Goal: Task Accomplishment & Management: Manage account settings

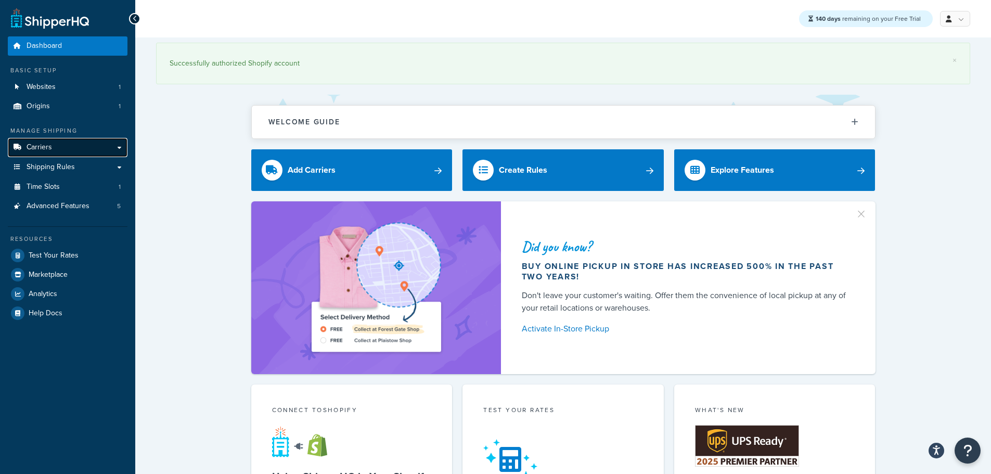
click at [70, 151] on link "Carriers" at bounding box center [68, 147] width 120 height 19
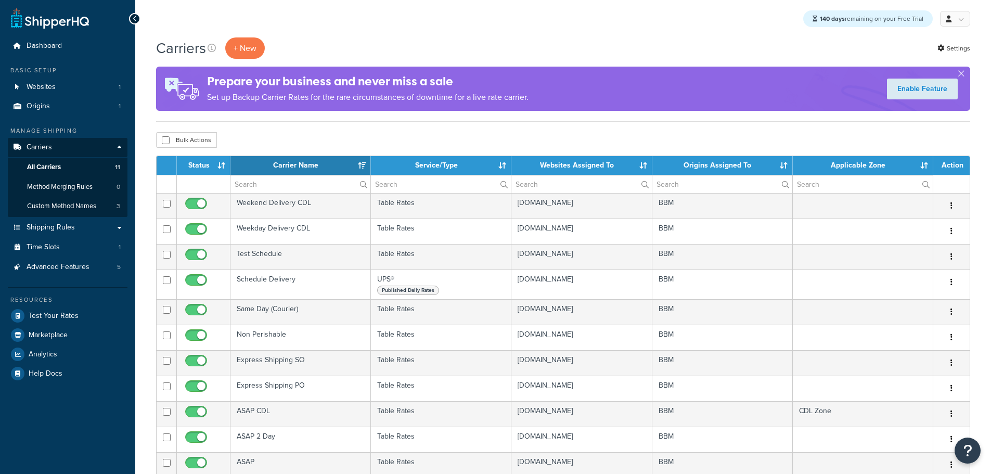
select select "15"
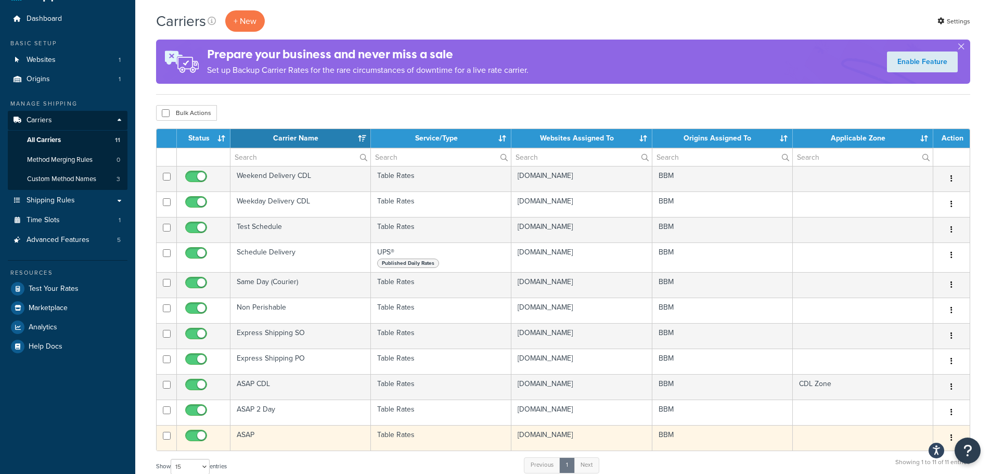
scroll to position [52, 0]
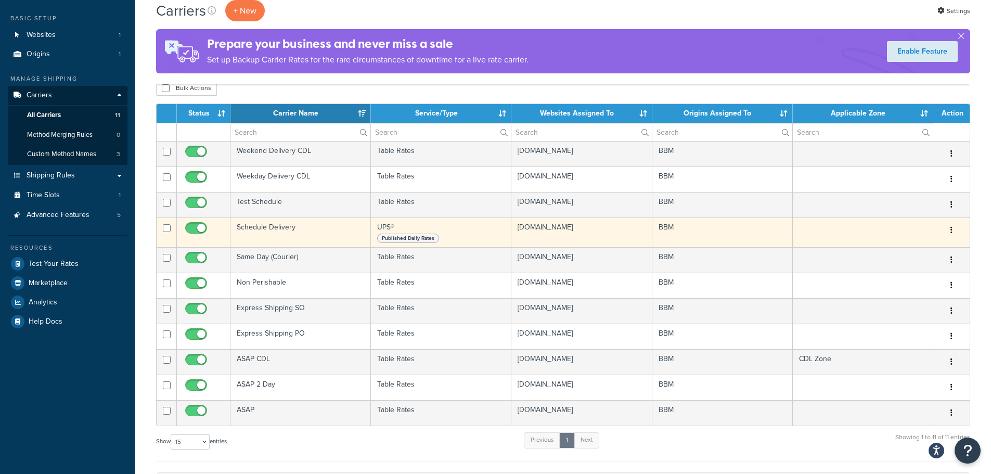
click at [197, 226] on input "checkbox" at bounding box center [197, 230] width 29 height 13
checkbox input "false"
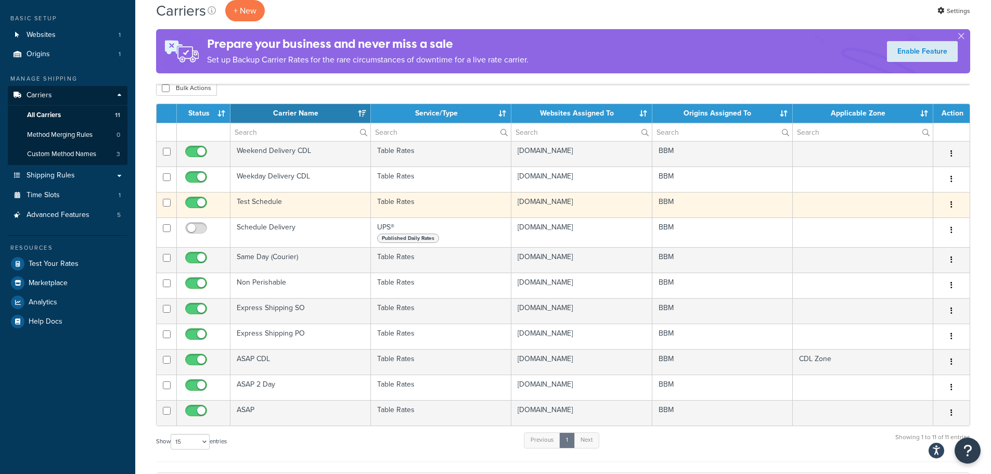
click at [264, 204] on td "Test Schedule" at bounding box center [300, 204] width 140 height 25
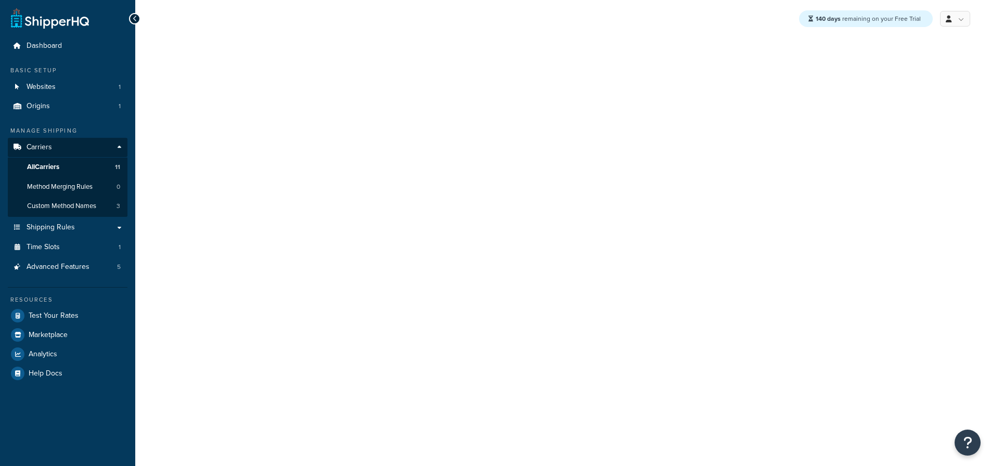
select select "25"
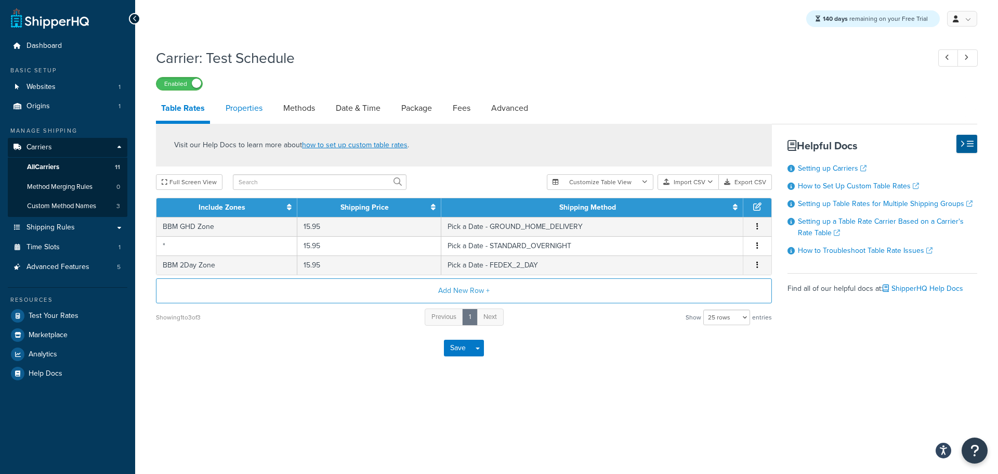
click at [247, 112] on link "Properties" at bounding box center [243, 108] width 47 height 25
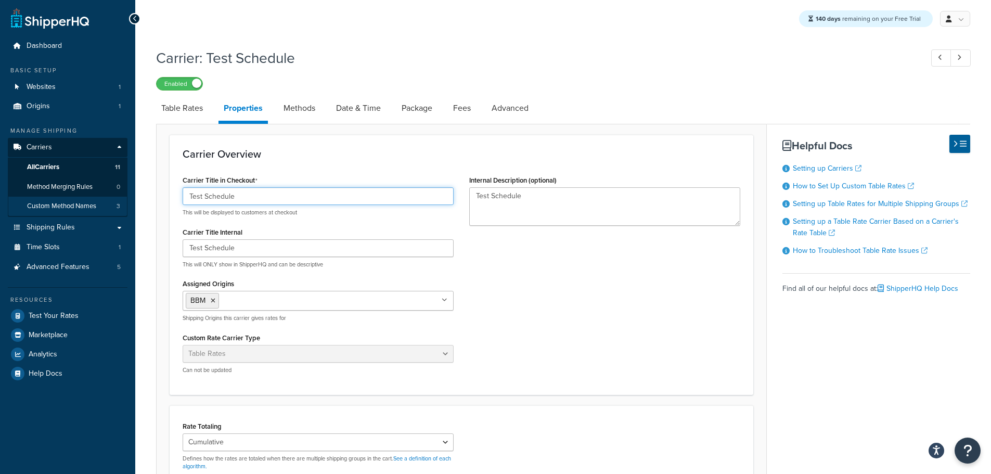
drag, startPoint x: 251, startPoint y: 200, endPoint x: 122, endPoint y: 197, distance: 129.0
click at [122, 197] on div "Dashboard Basic Setup Websites 1 Origins 1 Manage Shipping Carriers Carriers Al…" at bounding box center [495, 353] width 991 height 707
type input "Schedule Delivery"
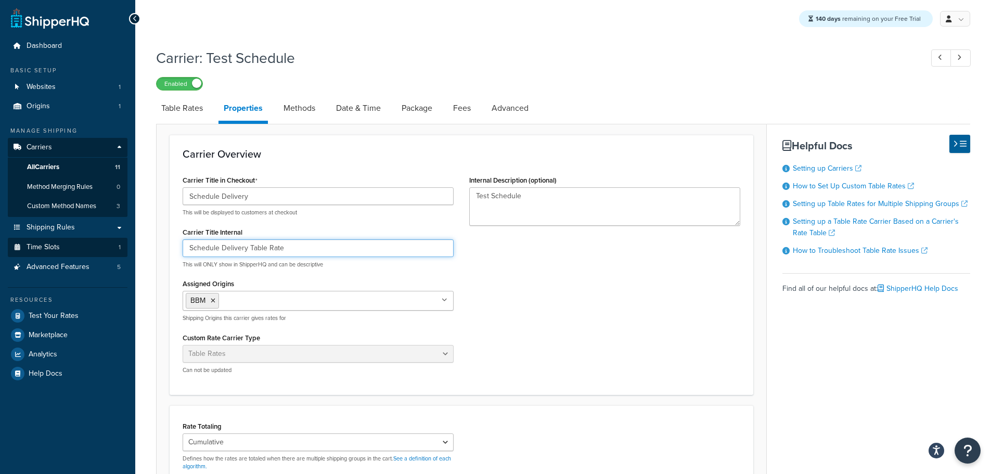
drag, startPoint x: 315, startPoint y: 250, endPoint x: 55, endPoint y: 242, distance: 260.1
click at [55, 242] on div "Dashboard Basic Setup Websites 1 Origins 1 Manage Shipping Carriers Carriers Al…" at bounding box center [495, 353] width 991 height 707
type input "Schedule Delivery Table Rate"
click at [331, 189] on div "Carrier Title in Checkout Schedule Delivery This will be displayed to customers…" at bounding box center [461, 277] width 573 height 209
paste textarea "Schedule Delivery Table Rat"
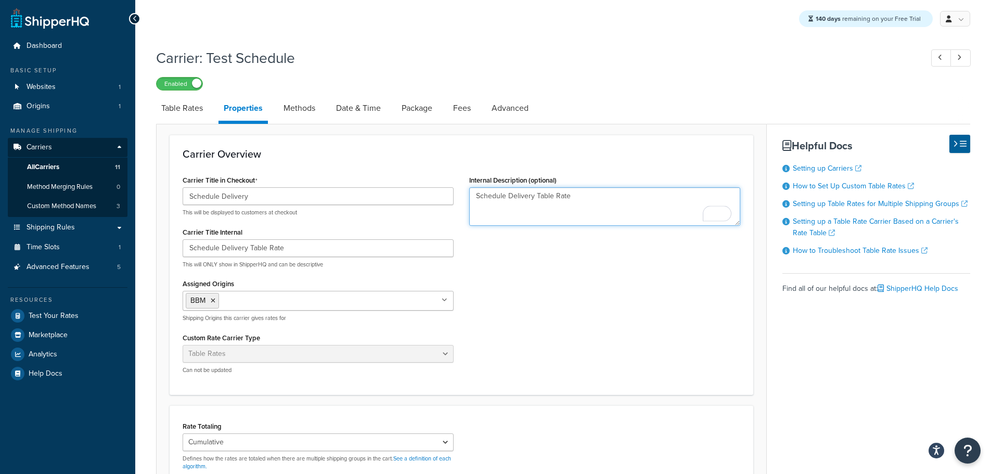
type textarea "Schedule Delivery Table Rate"
drag, startPoint x: 251, startPoint y: 249, endPoint x: 252, endPoint y: 257, distance: 7.8
click at [250, 250] on input "Schedule Delivery Table Rate" at bounding box center [318, 248] width 271 height 18
type input "Schedule Delivery Fedex Table Rate"
drag, startPoint x: 574, startPoint y: 197, endPoint x: 456, endPoint y: 195, distance: 118.1
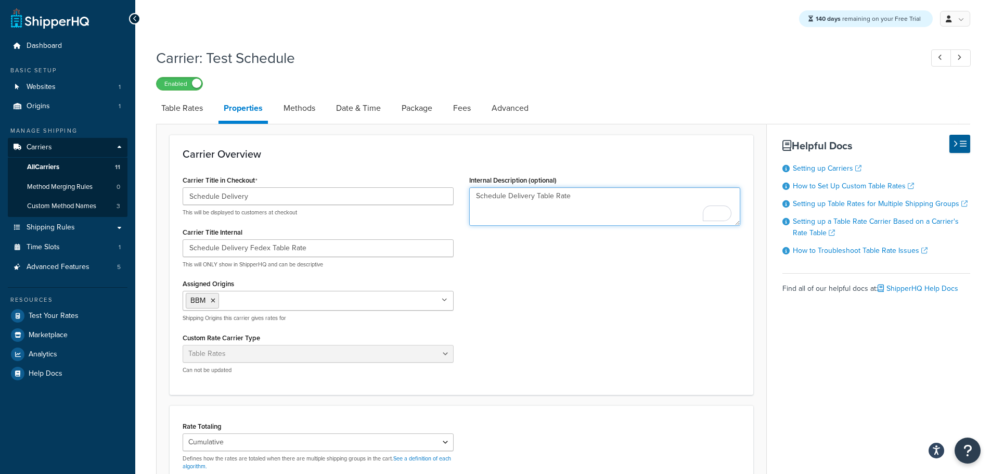
click at [457, 196] on div "Carrier Title in Checkout Schedule Delivery This will be displayed to customers…" at bounding box center [461, 277] width 573 height 209
paste textarea "Fedex"
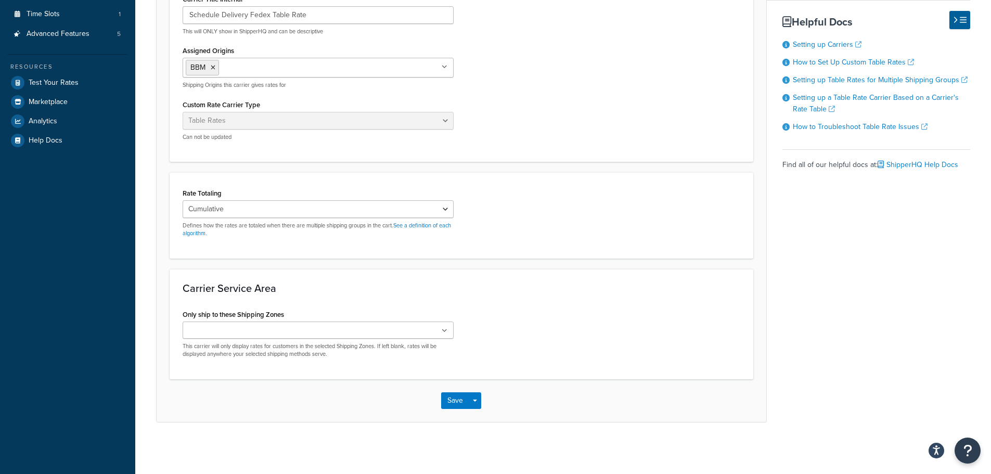
scroll to position [235, 0]
type textarea "Schedule Delivery Fedex Table Rate"
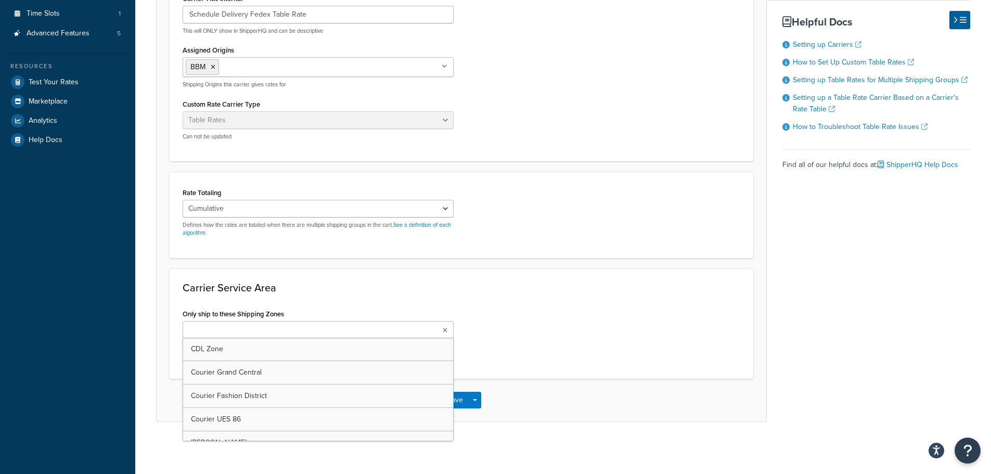
click at [444, 333] on ul at bounding box center [318, 329] width 271 height 17
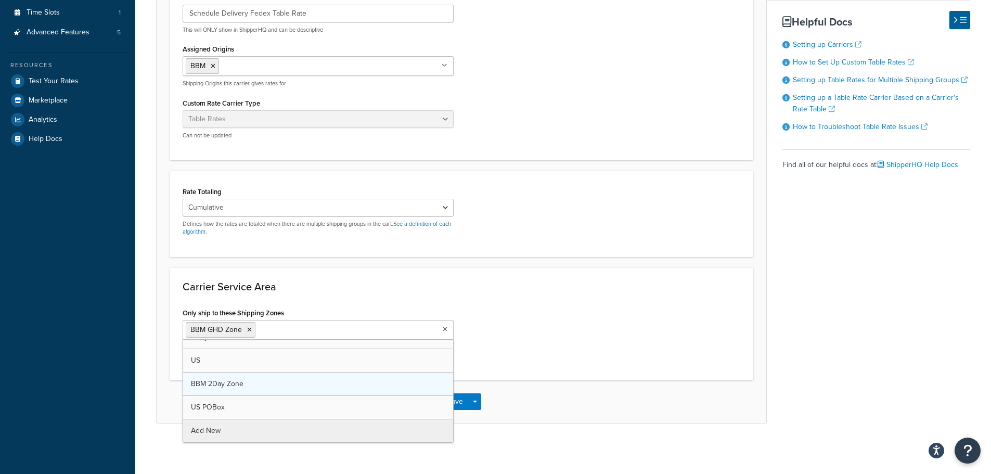
scroll to position [388, 0]
click at [537, 369] on div "Carrier Service Area Only ship to these Shipping Zones BBM GHD Zone BBM 2Day Zo…" at bounding box center [461, 323] width 583 height 113
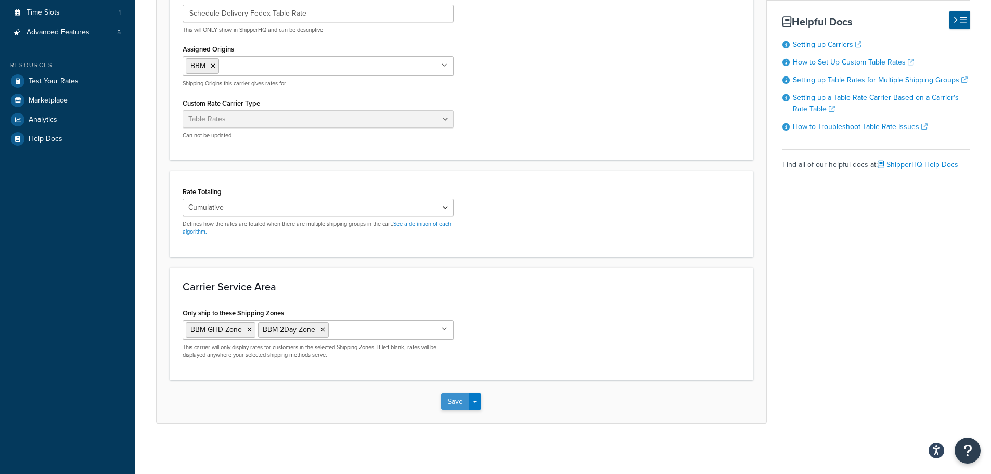
click at [451, 401] on button "Save" at bounding box center [455, 401] width 28 height 17
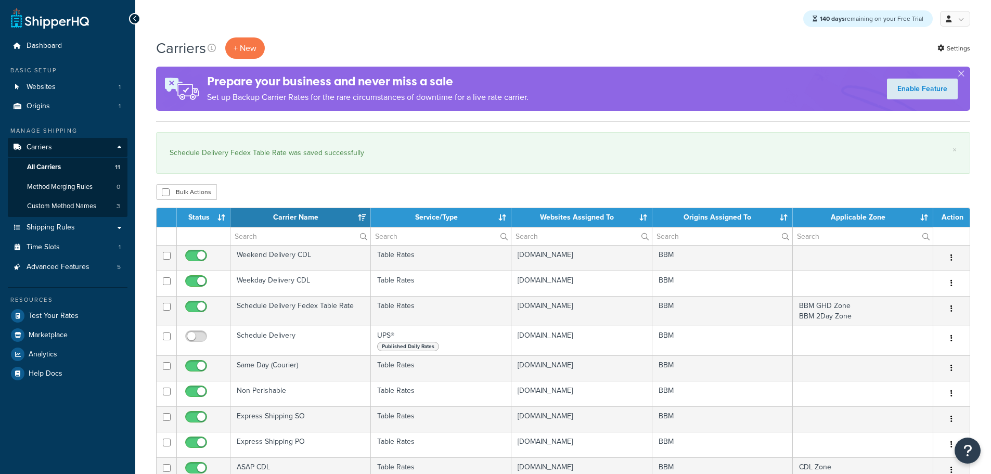
select select "15"
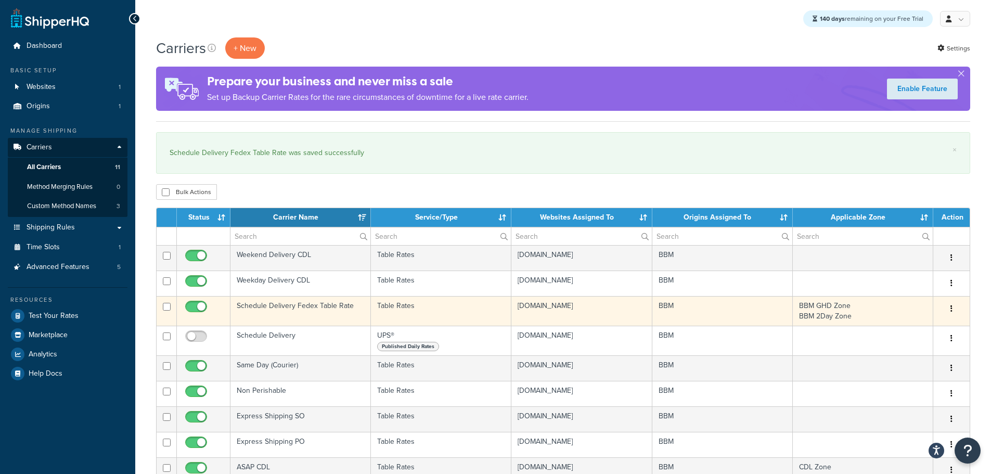
click at [276, 306] on td "Schedule Delivery Fedex Table Rate" at bounding box center [300, 311] width 140 height 30
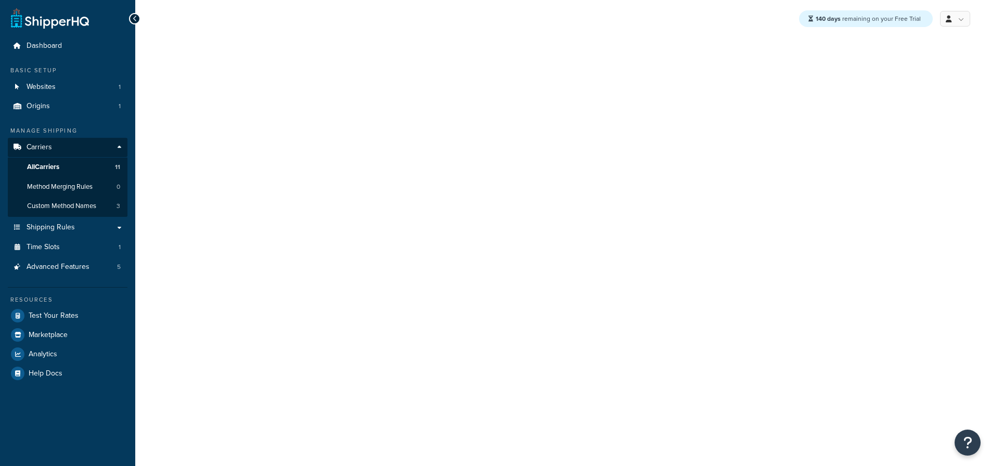
select select "25"
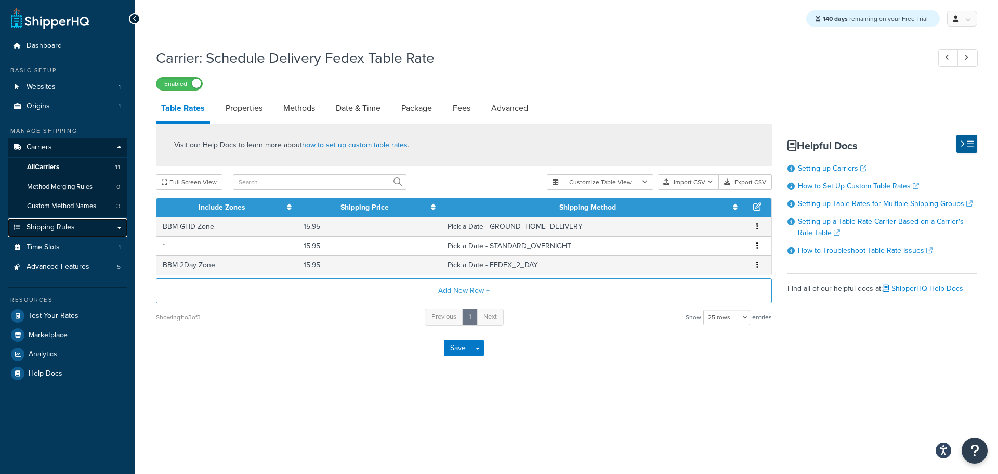
click at [71, 228] on span "Shipping Rules" at bounding box center [51, 227] width 48 height 9
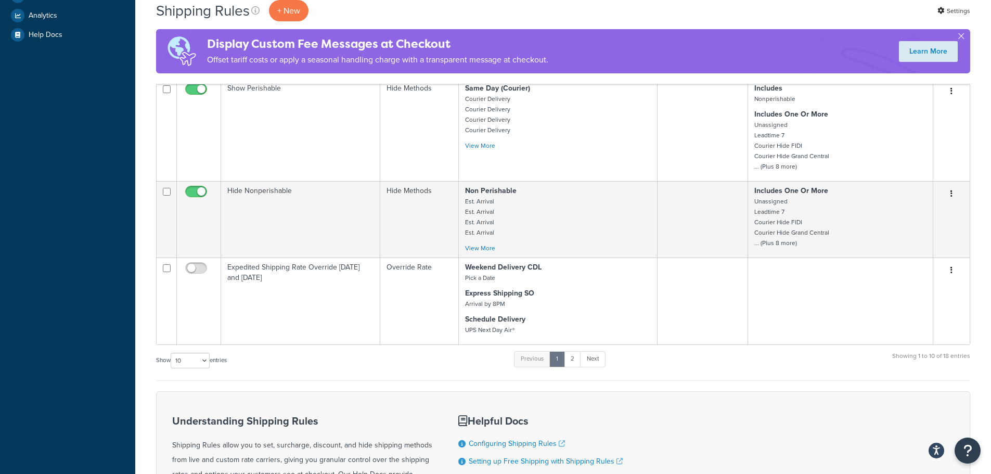
scroll to position [416, 0]
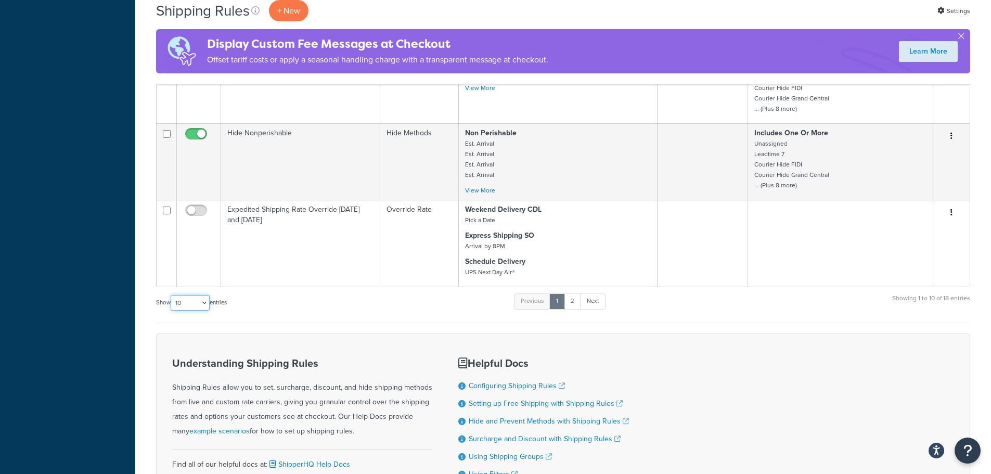
click at [197, 306] on select "10 15 25 50 100 1000" at bounding box center [190, 303] width 39 height 16
select select "25"
click at [172, 295] on select "10 15 25 50 100 1000" at bounding box center [190, 303] width 39 height 16
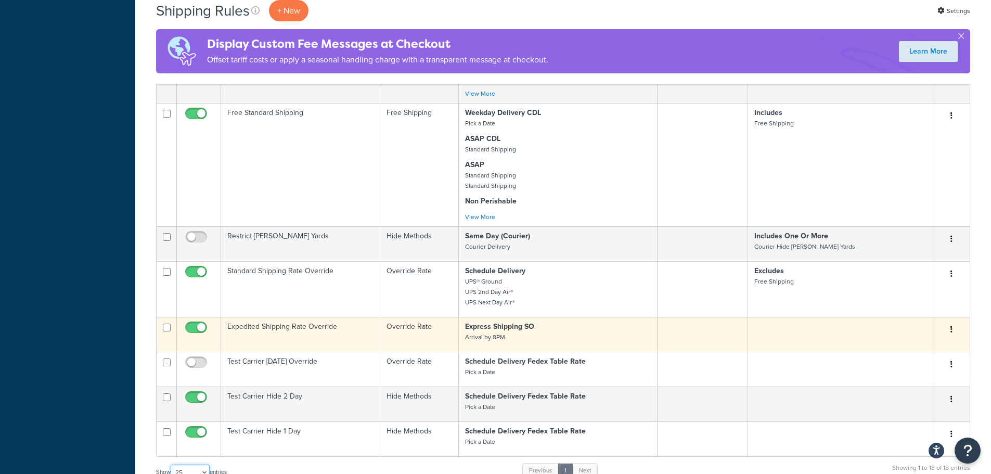
scroll to position [728, 0]
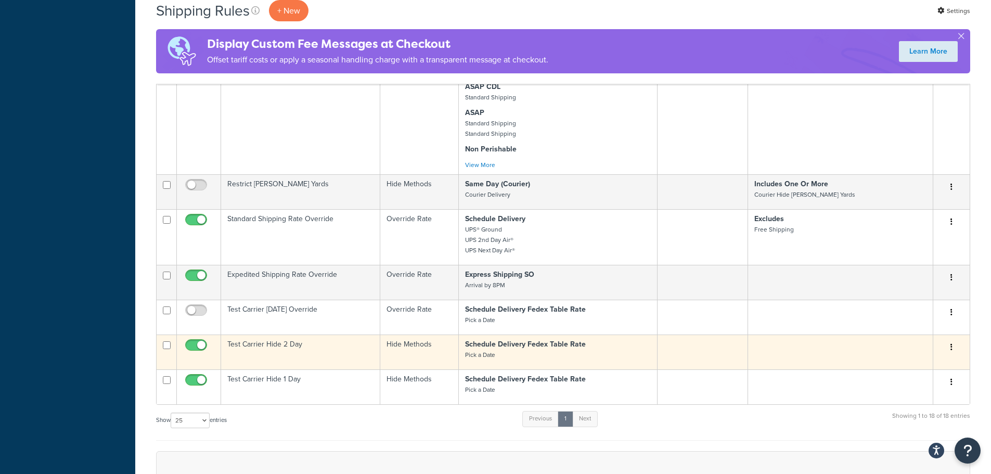
click at [266, 353] on td "Test Carrier Hide 2 Day" at bounding box center [300, 351] width 159 height 35
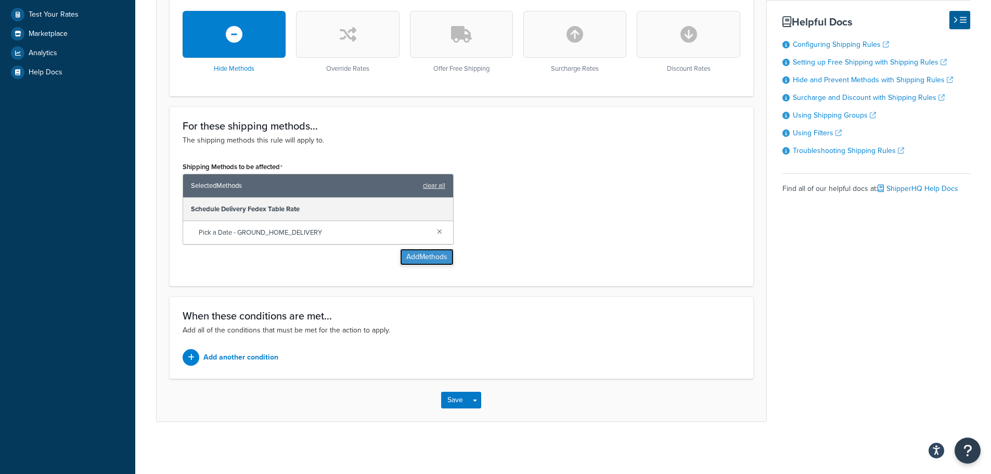
click at [419, 261] on button "Add Methods" at bounding box center [427, 257] width 54 height 17
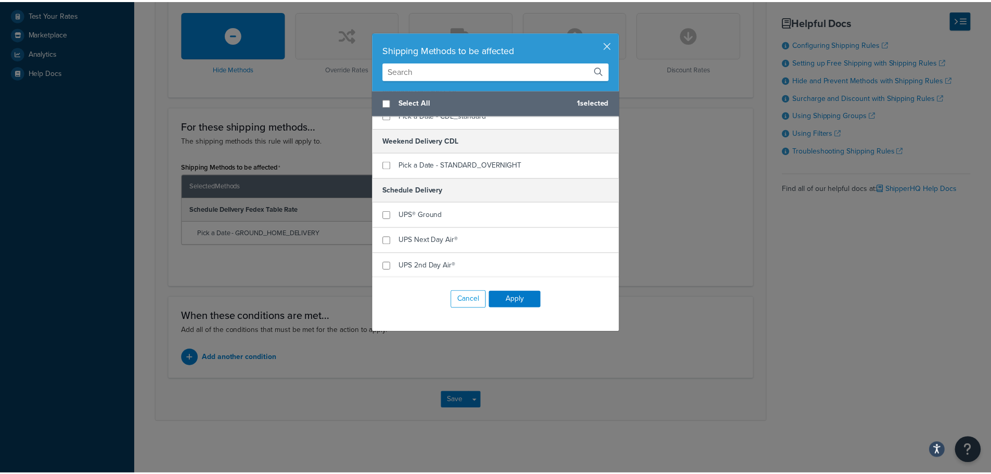
scroll to position [973, 0]
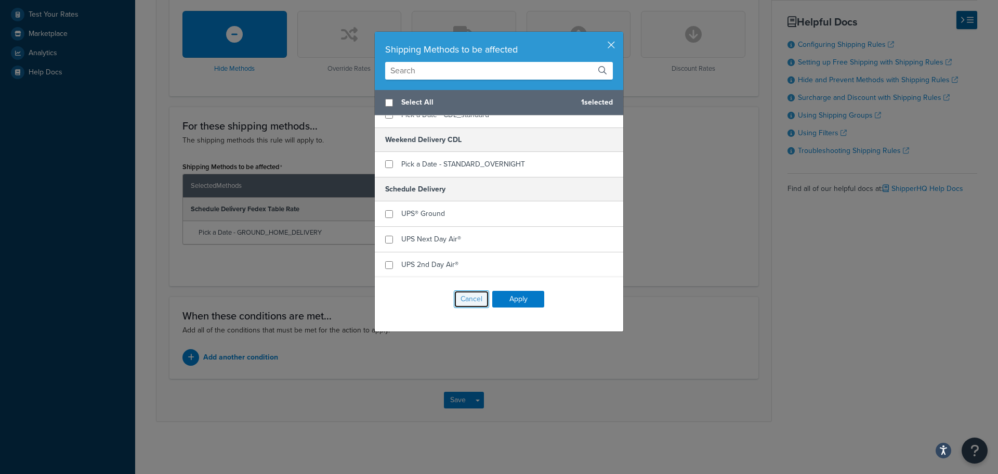
drag, startPoint x: 464, startPoint y: 298, endPoint x: 468, endPoint y: 290, distance: 9.3
click at [464, 296] on button "Cancel" at bounding box center [471, 299] width 35 height 18
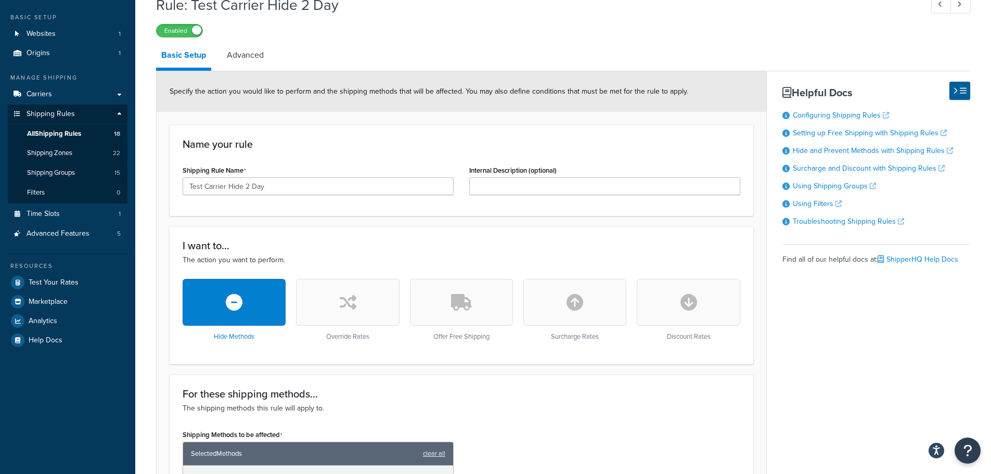
scroll to position [52, 0]
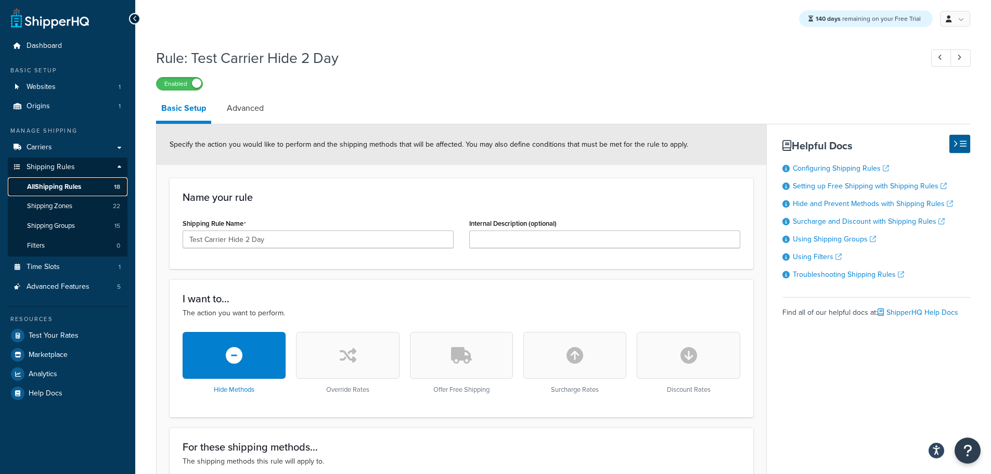
click at [73, 187] on span "All Shipping Rules" at bounding box center [54, 187] width 54 height 9
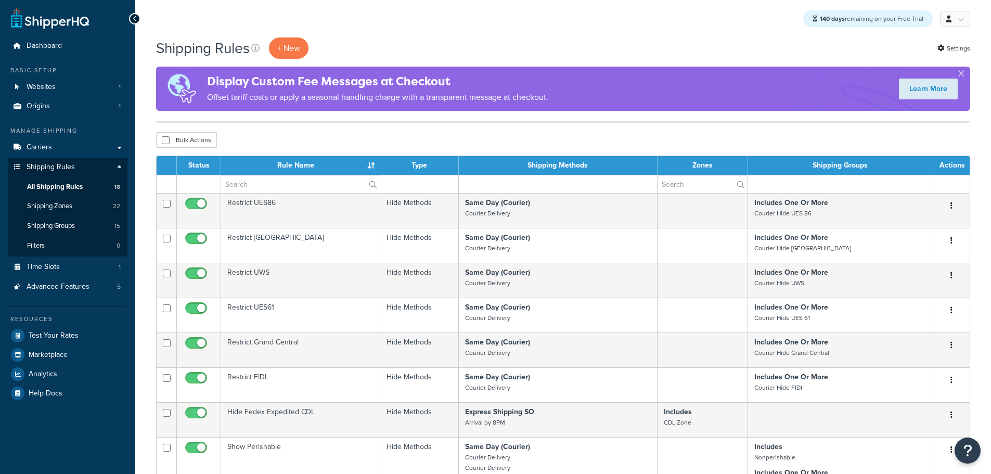
select select "25"
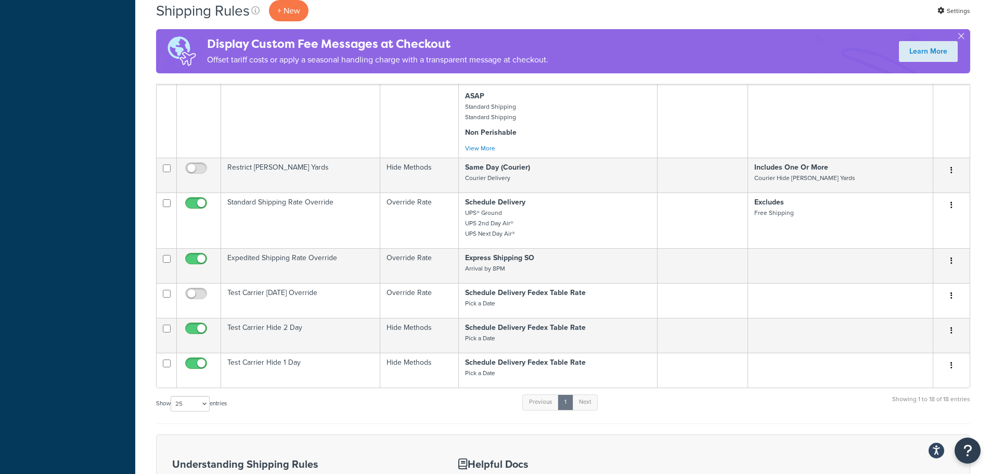
scroll to position [899, 0]
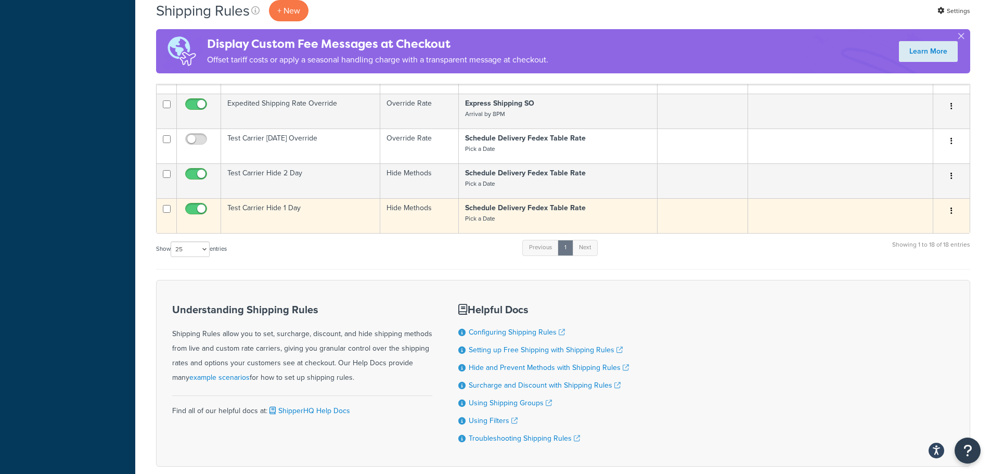
click at [261, 210] on td "Test Carrier Hide 1 Day" at bounding box center [300, 215] width 159 height 35
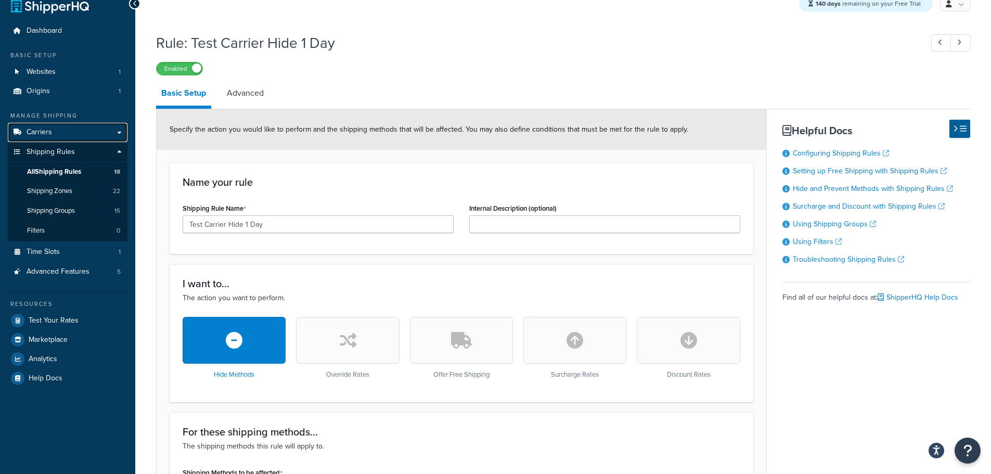
scroll to position [10, 0]
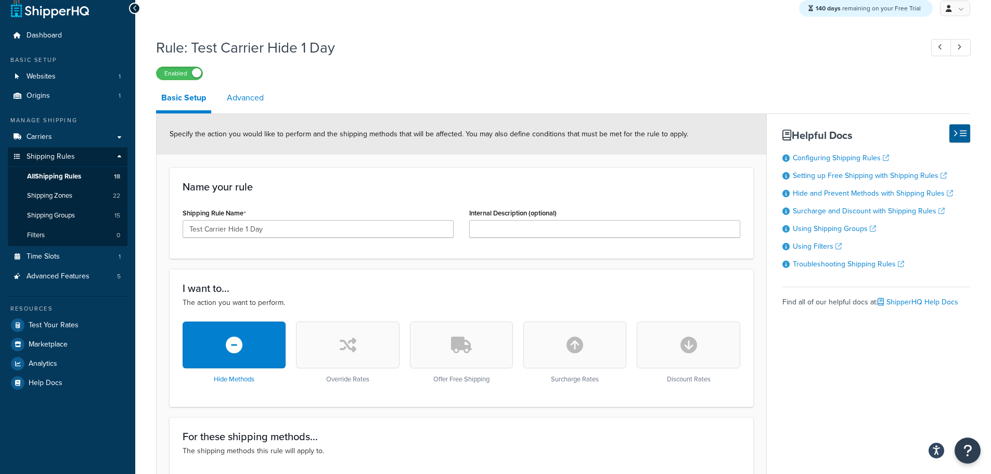
click at [250, 101] on link "Advanced" at bounding box center [245, 97] width 47 height 25
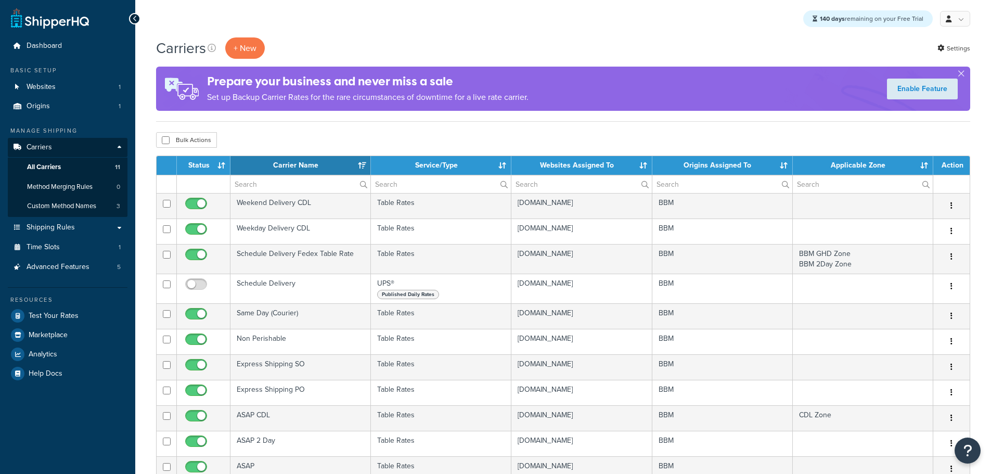
select select "15"
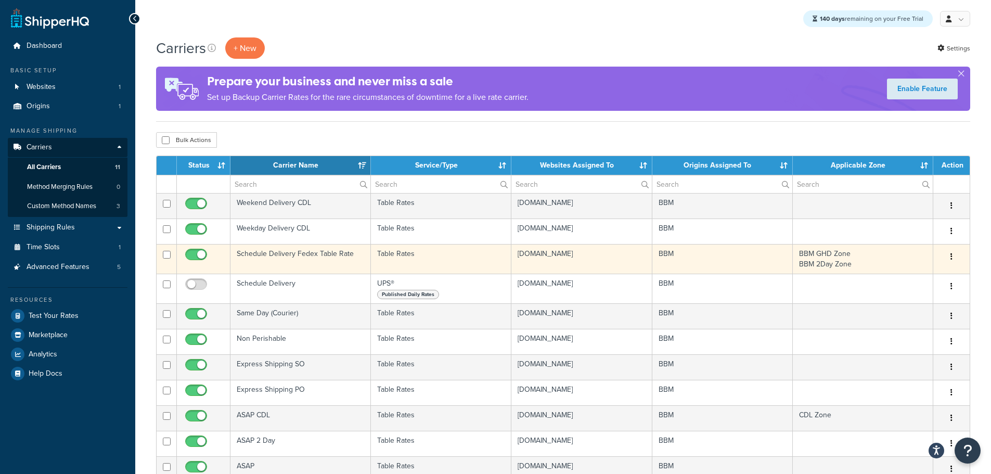
click at [286, 256] on td "Schedule Delivery Fedex Table Rate" at bounding box center [300, 259] width 140 height 30
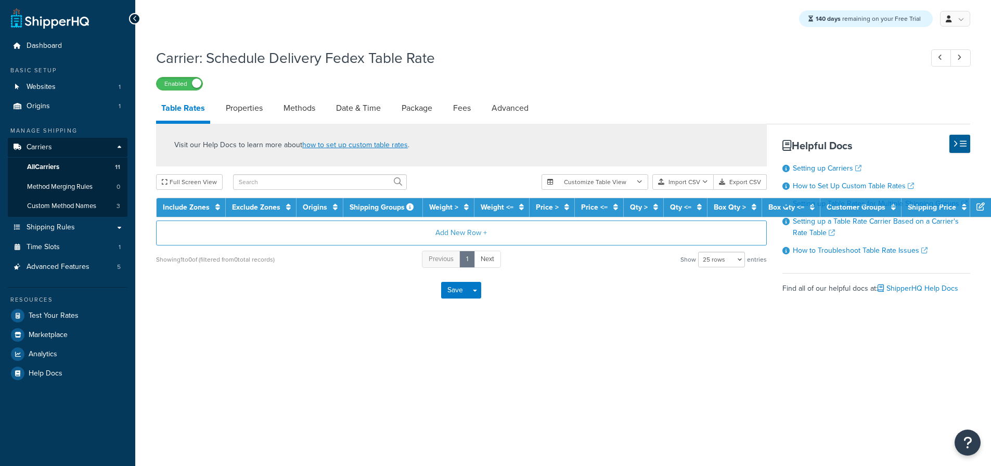
select select "25"
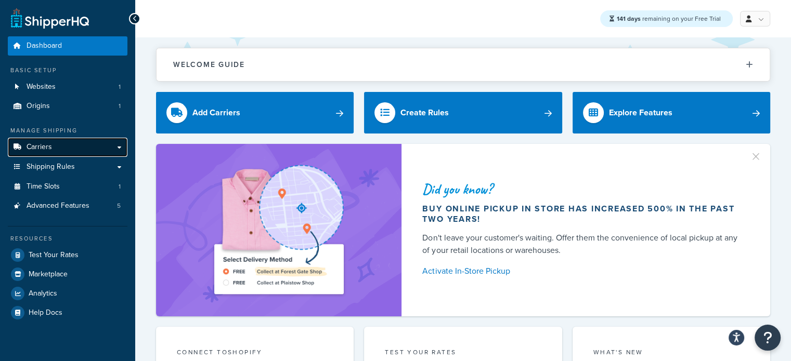
click at [55, 149] on link "Carriers" at bounding box center [68, 147] width 120 height 19
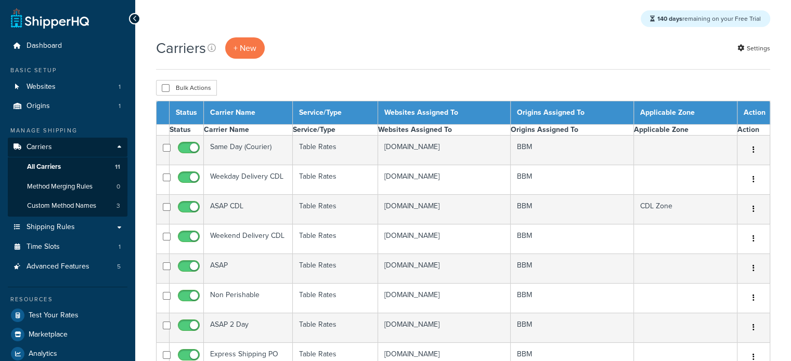
select select "15"
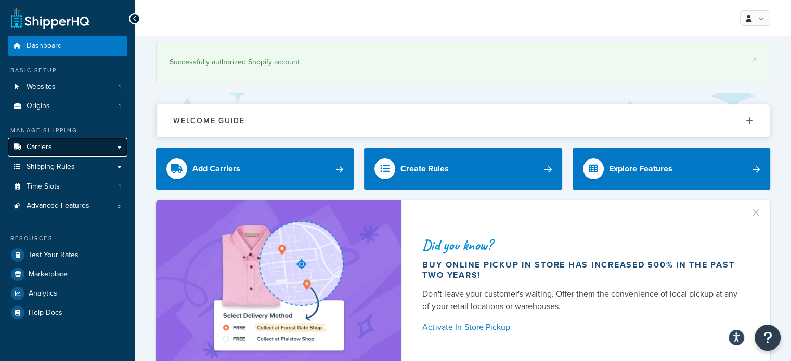
click at [43, 148] on span "Carriers" at bounding box center [39, 147] width 25 height 9
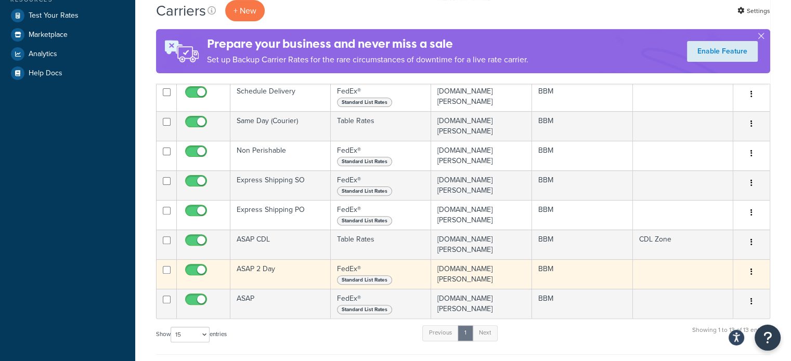
scroll to position [312, 0]
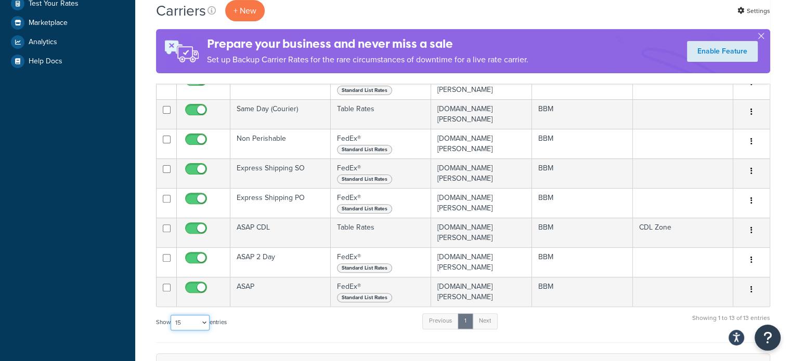
click at [210, 318] on select "10 15 25 50 100" at bounding box center [190, 323] width 39 height 16
select select "25"
click at [172, 315] on select "10 15 25 50 100" at bounding box center [190, 323] width 39 height 16
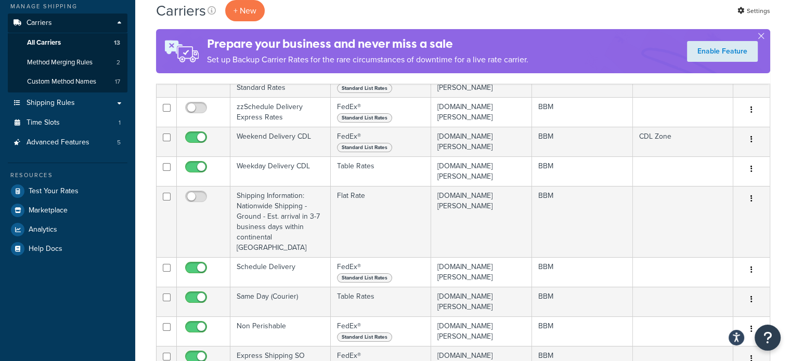
scroll to position [104, 0]
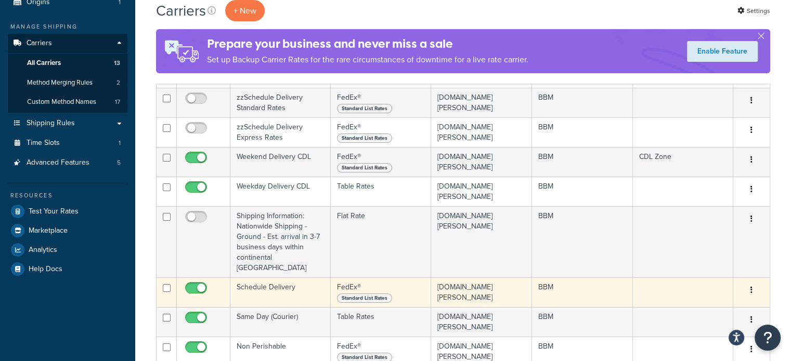
click at [283, 281] on td "Schedule Delivery" at bounding box center [280, 293] width 100 height 30
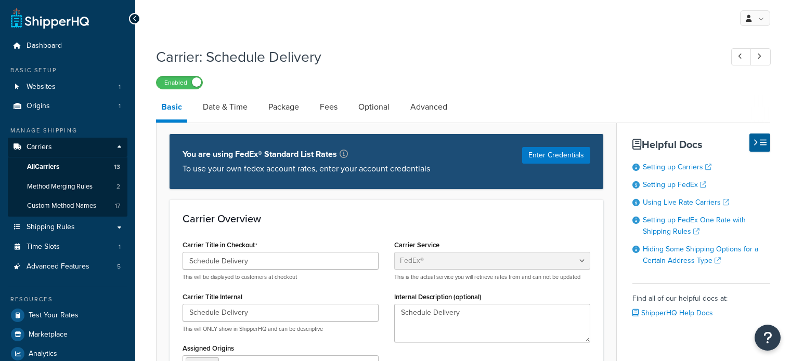
select select "fedEx"
select select "REGULAR_PICKUP"
select select "YOUR_PACKAGING"
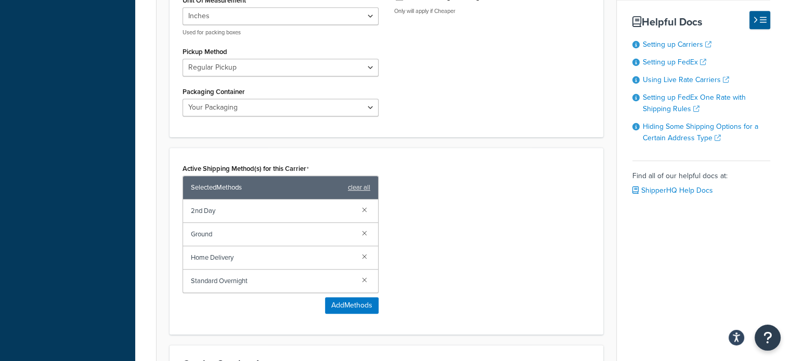
scroll to position [520, 0]
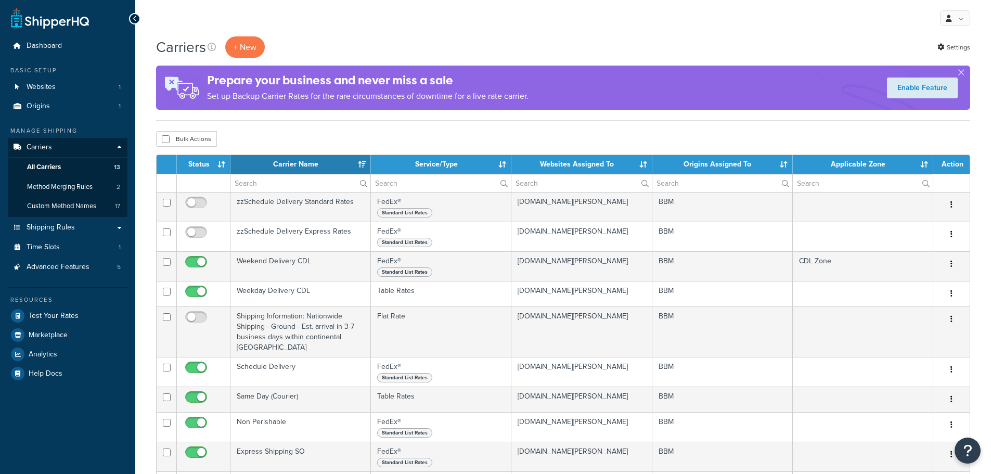
select select "15"
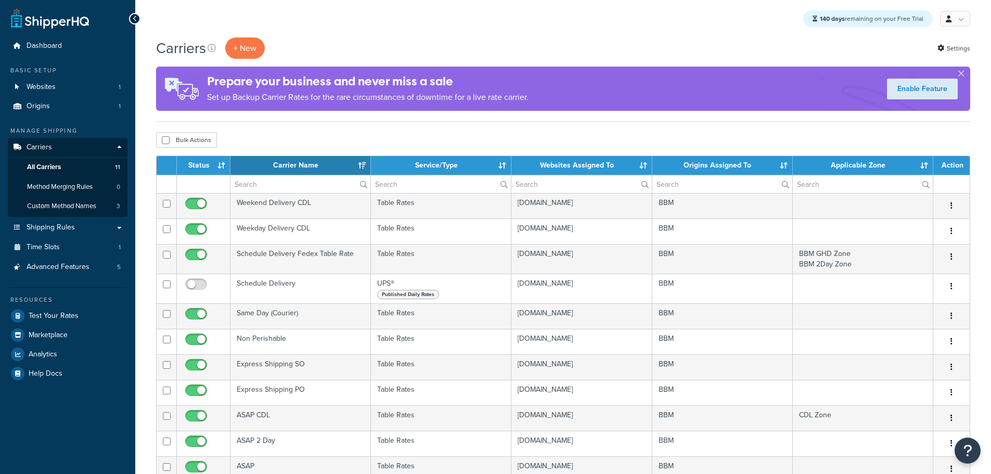
select select "15"
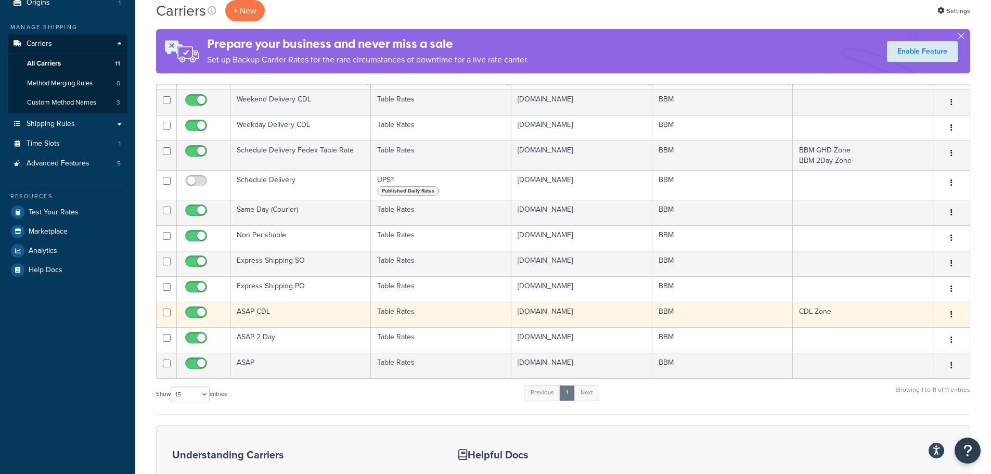
scroll to position [104, 0]
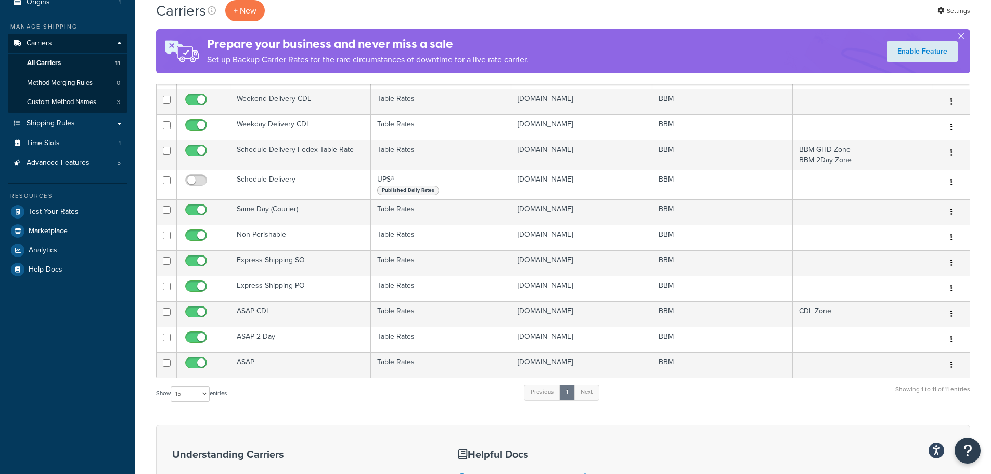
click at [126, 372] on div "Dashboard Basic Setup Websites 1 Origins 1 Manage Shipping Carriers Carriers Al…" at bounding box center [67, 291] width 135 height 790
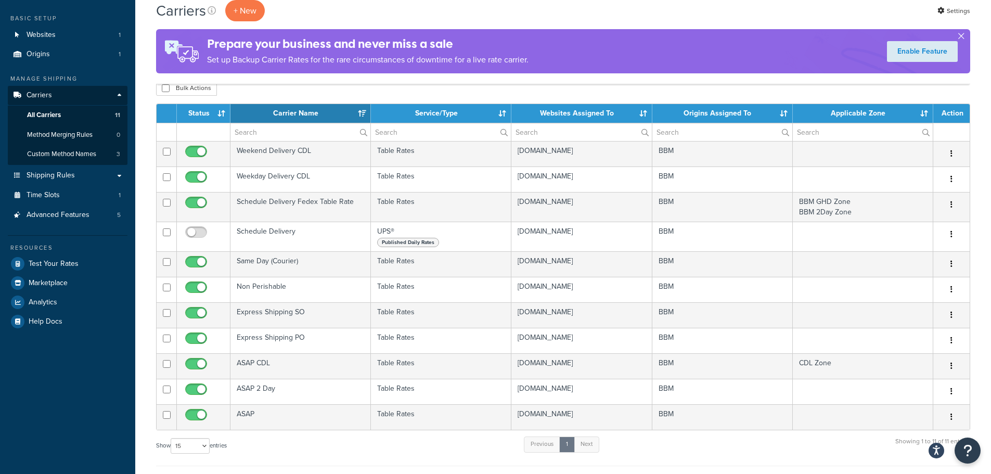
click at [962, 37] on button "button" at bounding box center [960, 38] width 3 height 3
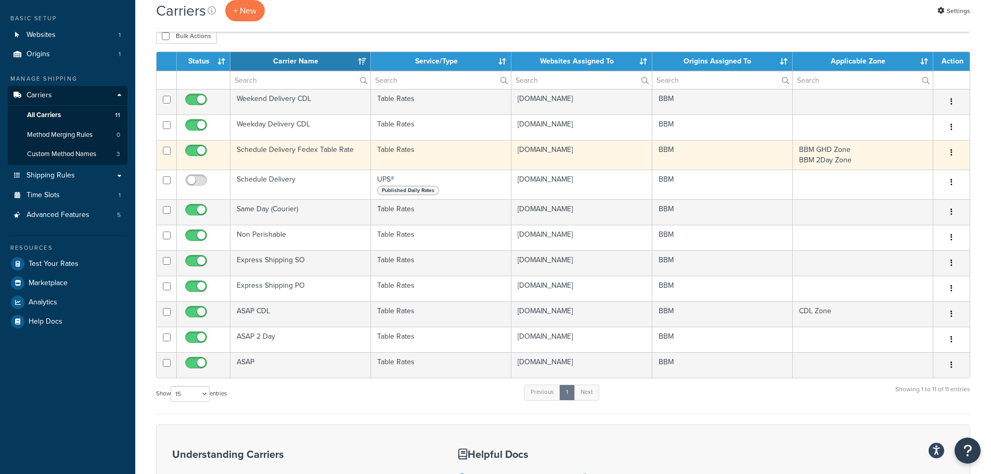
click at [281, 148] on td "Schedule Delivery Fedex Table Rate" at bounding box center [300, 155] width 140 height 30
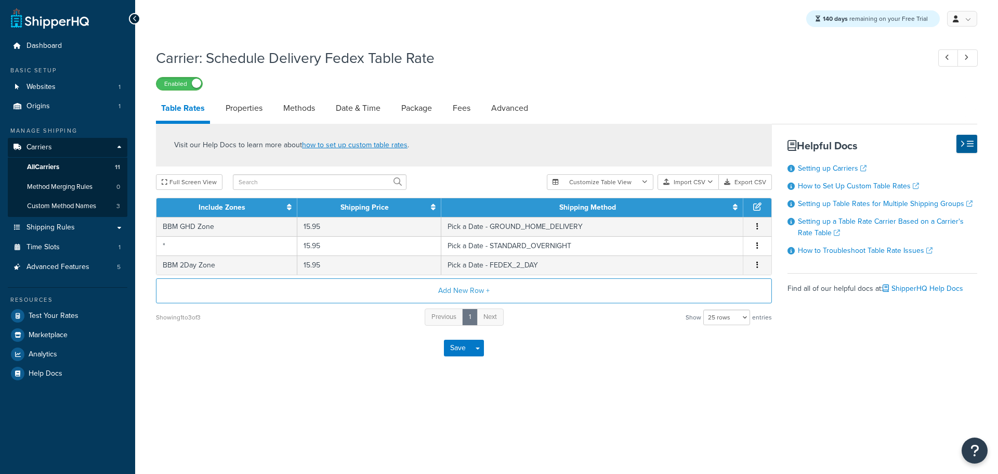
select select "25"
click at [352, 116] on link "Date & Time" at bounding box center [358, 108] width 55 height 25
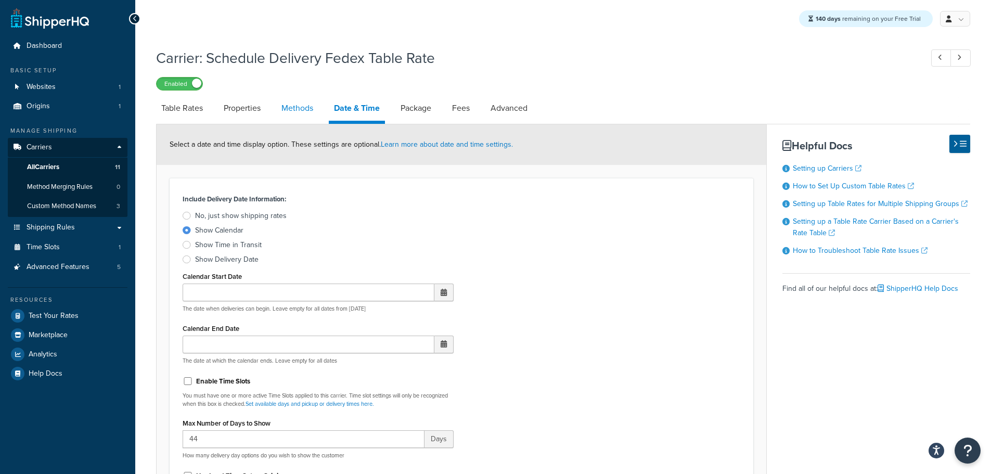
click at [307, 109] on link "Methods" at bounding box center [297, 108] width 42 height 25
select select "25"
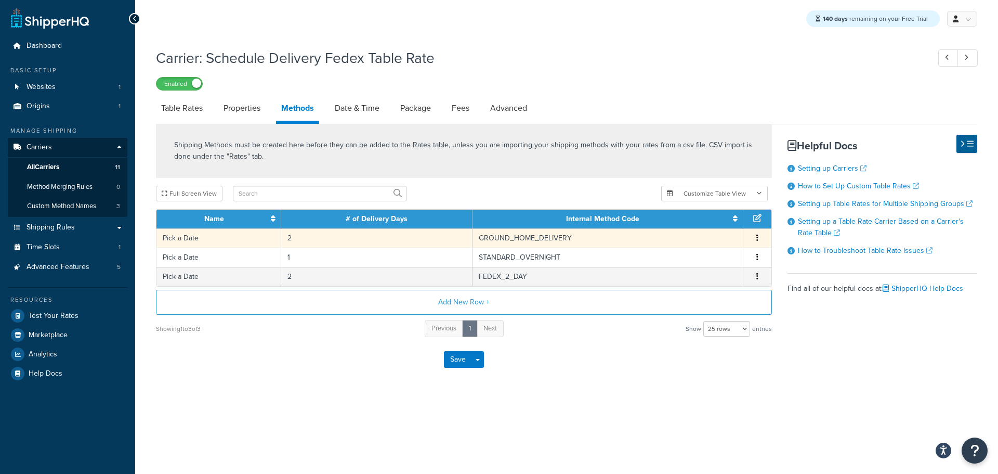
click at [270, 240] on td "Pick a Date" at bounding box center [219, 237] width 125 height 19
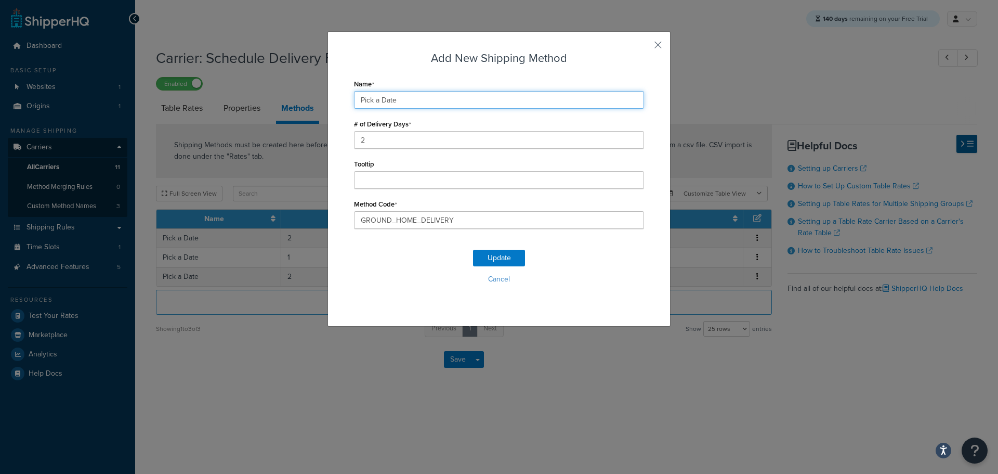
click at [409, 105] on input "Pick a Date" at bounding box center [499, 100] width 290 height 18
type input "Pick a Date GHD"
click at [495, 254] on button "Update" at bounding box center [499, 258] width 52 height 17
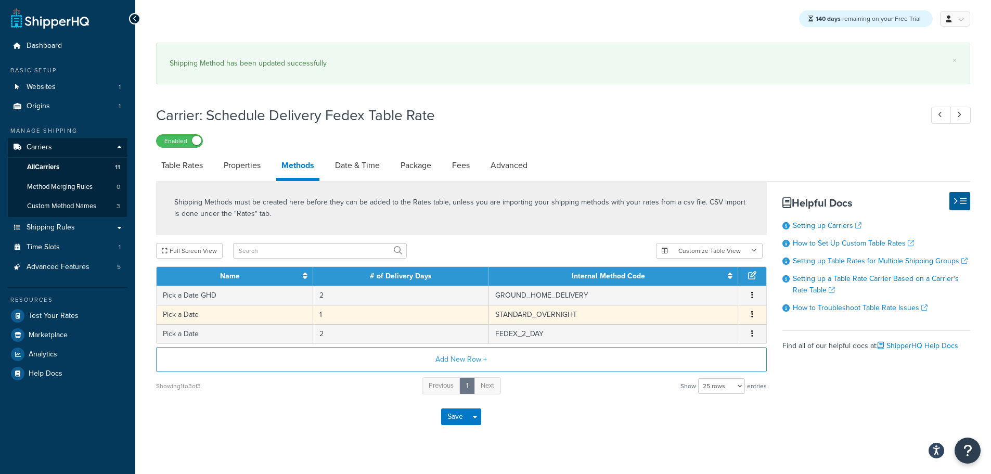
click at [200, 314] on td "Pick a Date" at bounding box center [235, 314] width 157 height 19
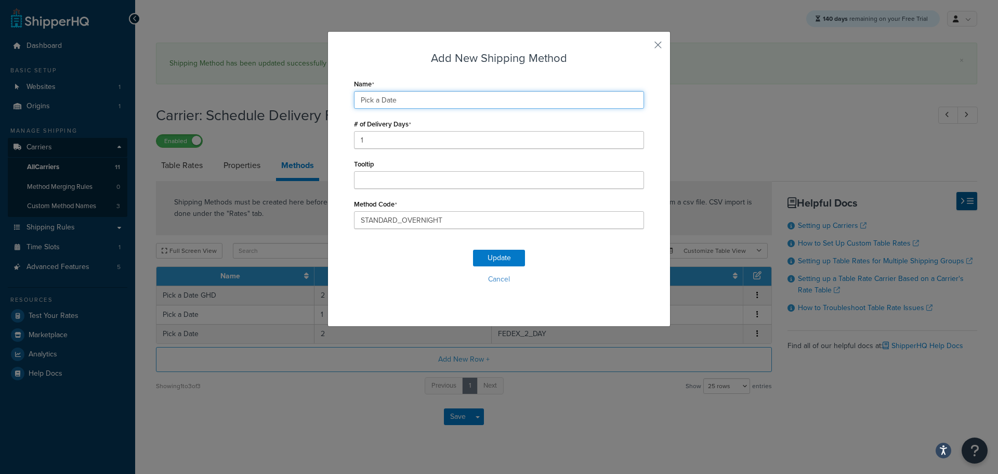
click at [428, 99] on input "Pick a Date" at bounding box center [499, 100] width 290 height 18
type input "Pick a Date SO"
click at [487, 263] on button "Update" at bounding box center [499, 258] width 52 height 17
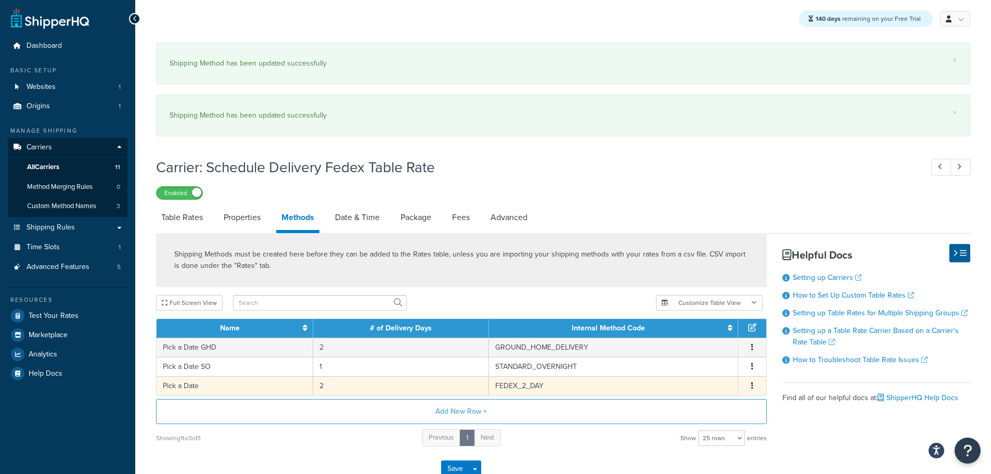
click at [222, 376] on td "Pick a Date" at bounding box center [235, 385] width 157 height 19
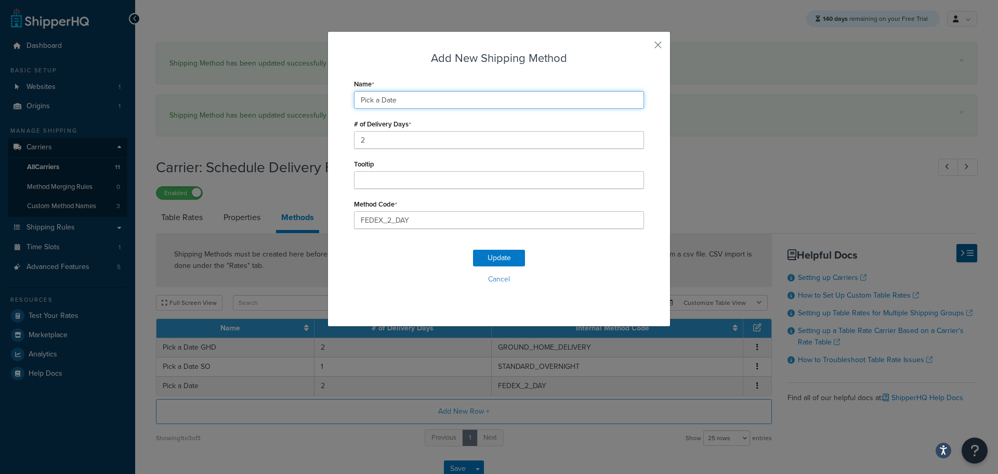
click at [415, 100] on input "Pick a Date" at bounding box center [499, 100] width 290 height 18
type input "Pick a Date 2day"
click at [490, 255] on button "Update" at bounding box center [499, 258] width 52 height 17
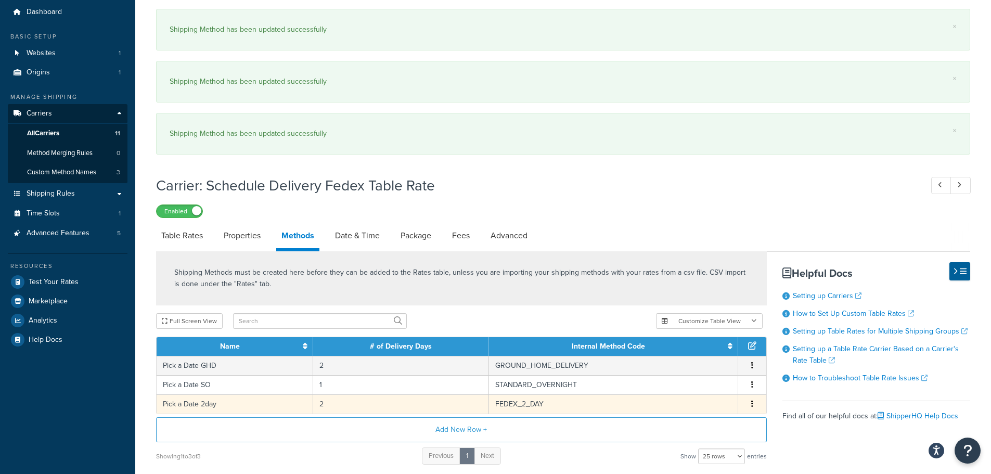
scroll to position [52, 0]
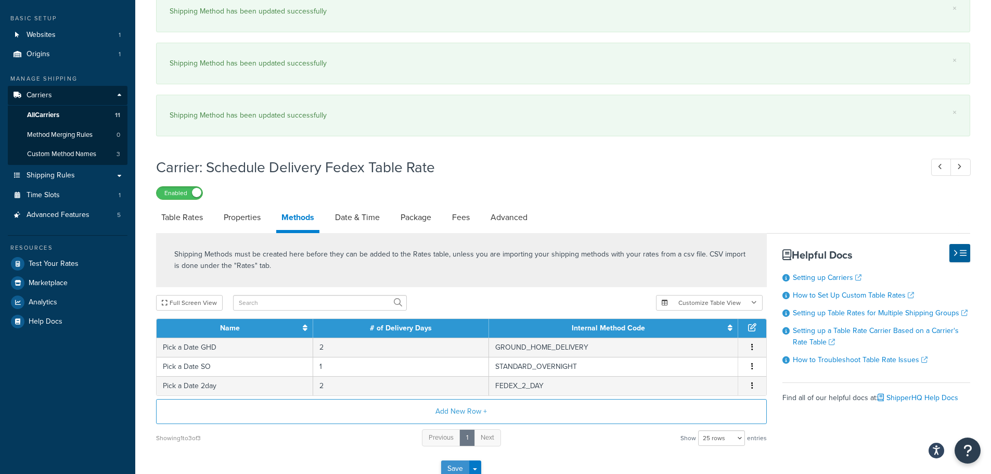
click at [455, 462] on button "Save" at bounding box center [455, 468] width 28 height 17
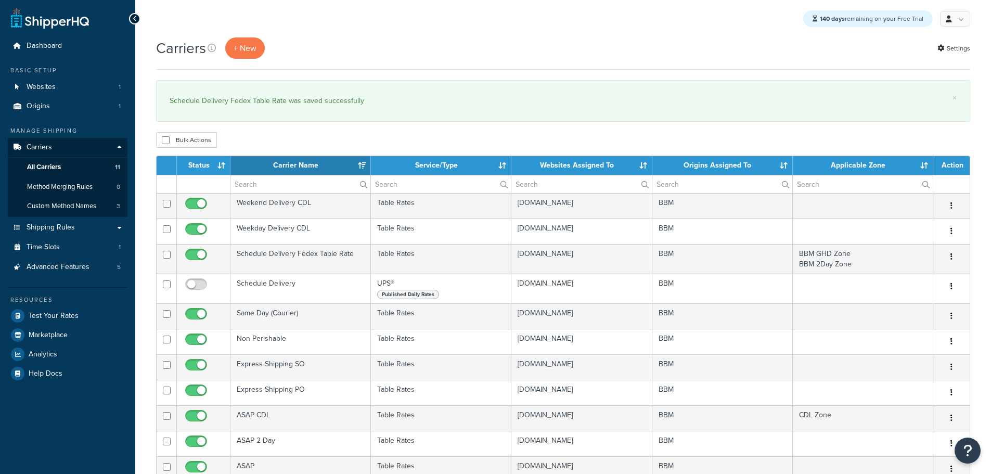
select select "15"
click at [60, 230] on span "Shipping Rules" at bounding box center [51, 227] width 48 height 9
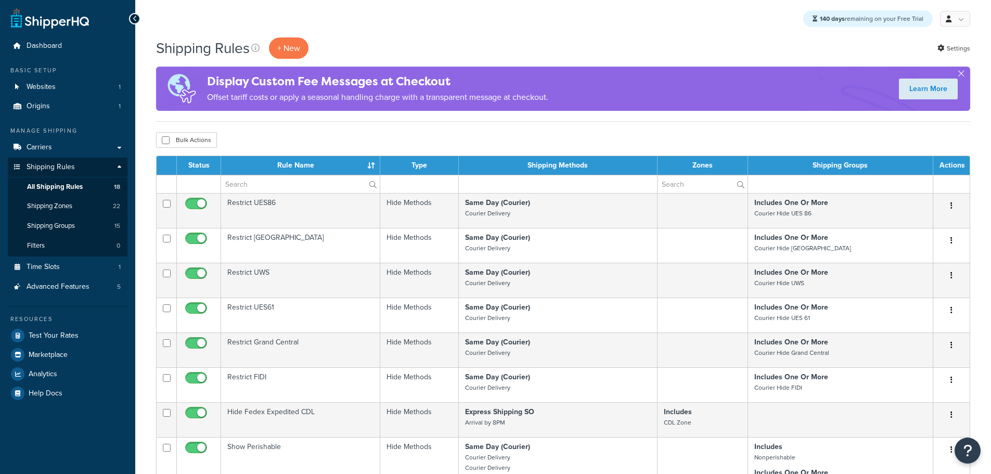
select select "25"
click at [48, 147] on span "Carriers" at bounding box center [39, 147] width 25 height 9
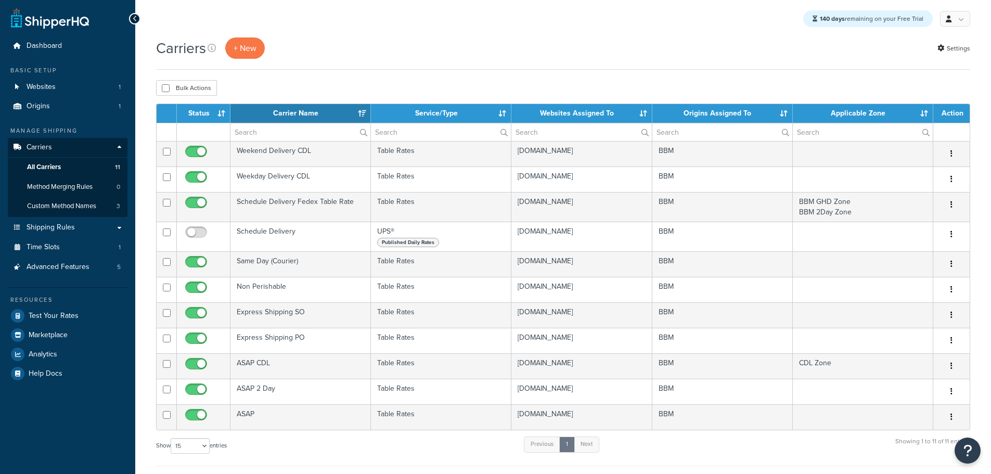
select select "15"
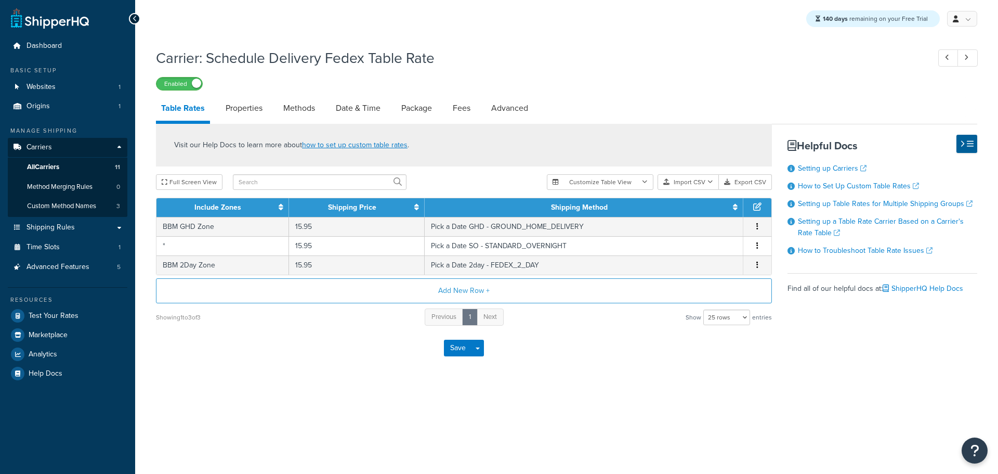
select select "25"
click at [314, 111] on link "Methods" at bounding box center [299, 108] width 42 height 25
select select "25"
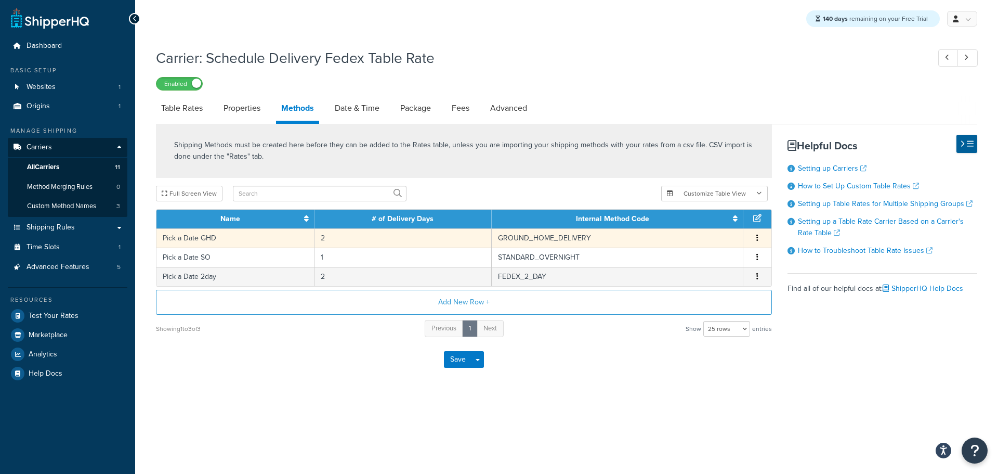
click at [262, 241] on td "Pick a Date GHD" at bounding box center [236, 237] width 158 height 19
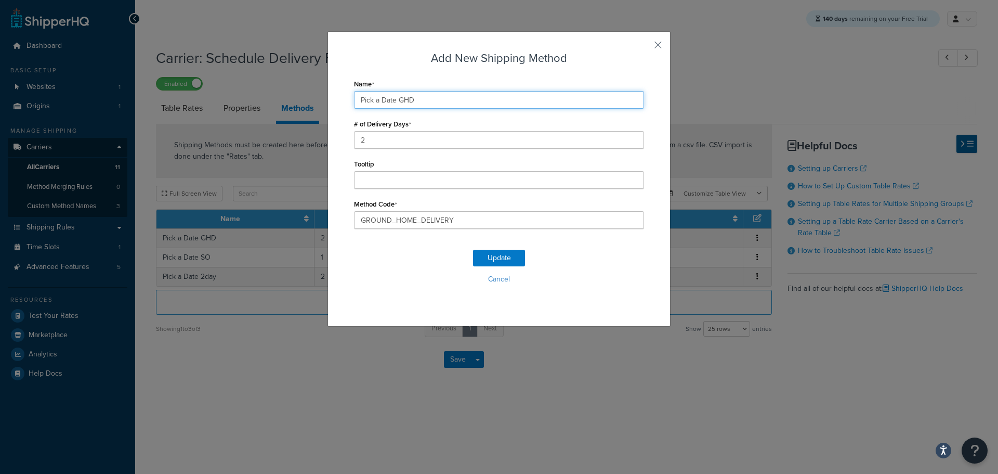
click at [423, 101] on input "Pick a Date GHD" at bounding box center [499, 100] width 290 height 18
type input "Pick a Date"
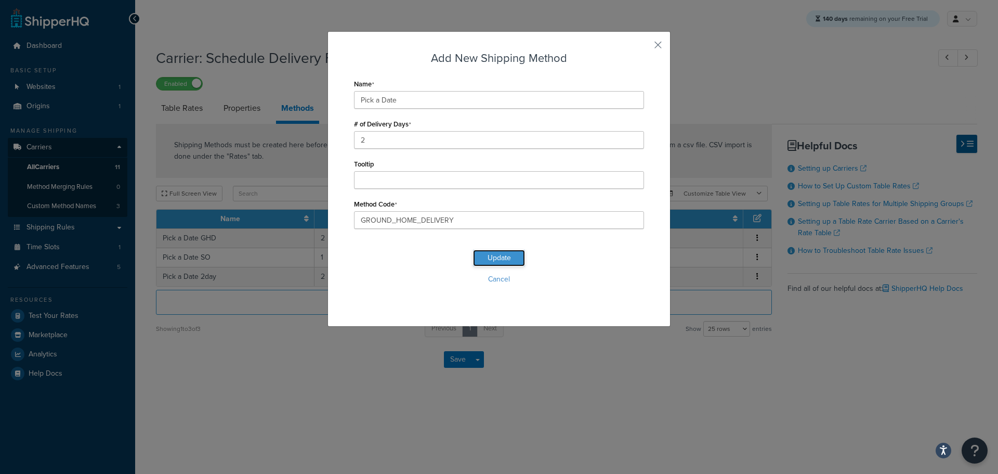
click at [490, 260] on button "Update" at bounding box center [499, 258] width 52 height 17
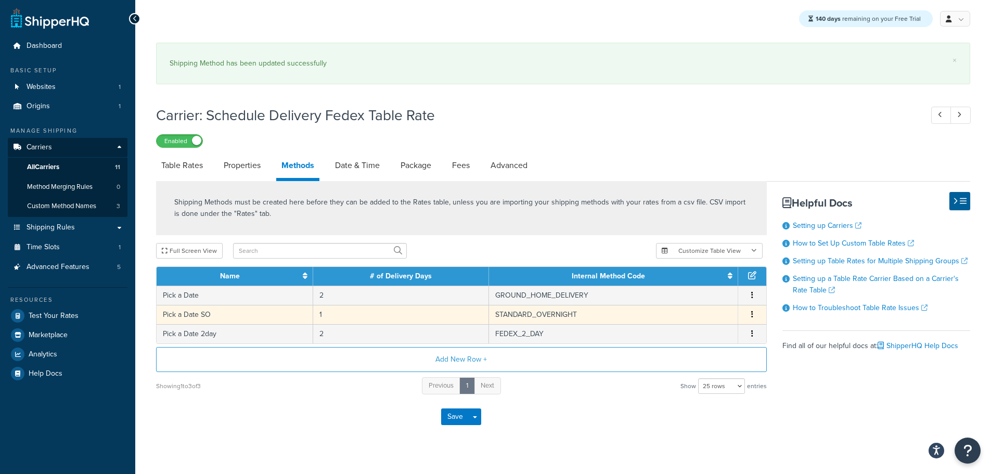
click at [212, 308] on td "Pick a Date SO" at bounding box center [235, 314] width 157 height 19
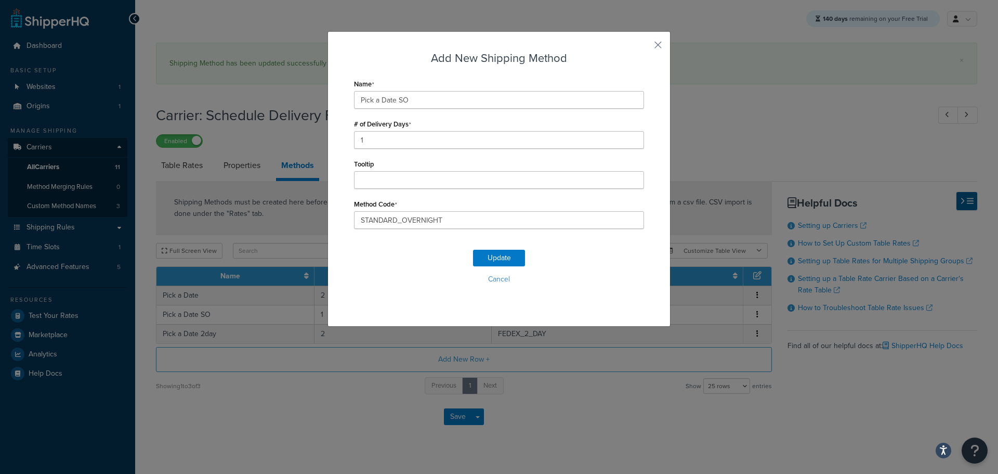
click at [425, 110] on div "Name Pick a Date SO # of Delivery Days 1 Tooltip Method Code STANDARD_OVERNIGHT" at bounding box center [499, 152] width 290 height 152
click at [418, 102] on input "Pick a Date SO" at bounding box center [499, 100] width 290 height 18
type input "Pick a Date"
click at [489, 255] on button "Update" at bounding box center [499, 258] width 52 height 17
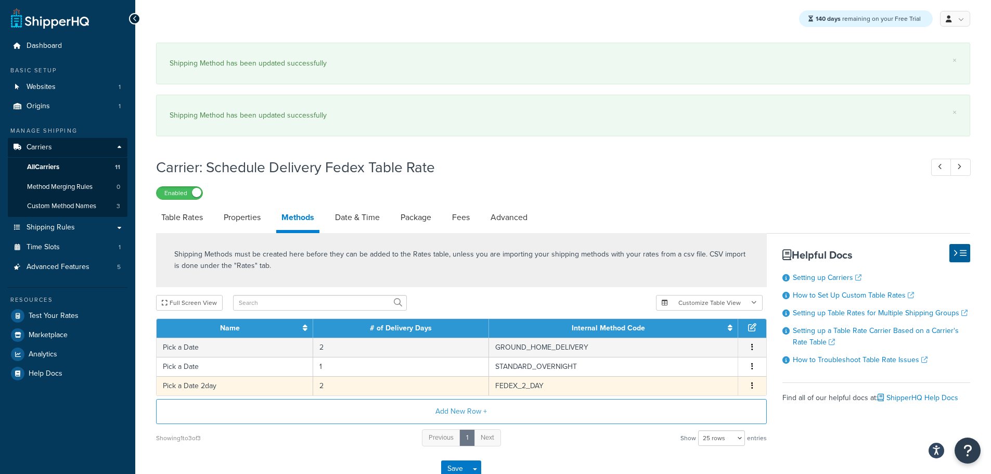
click at [226, 362] on tbody "Pick a Date 2 GROUND_HOME_DELIVERY Edit Delete Pick a Date 1 STANDARD_OVERNIGHT…" at bounding box center [461, 366] width 609 height 58
click at [224, 390] on td "Pick a Date 2day" at bounding box center [235, 385] width 157 height 19
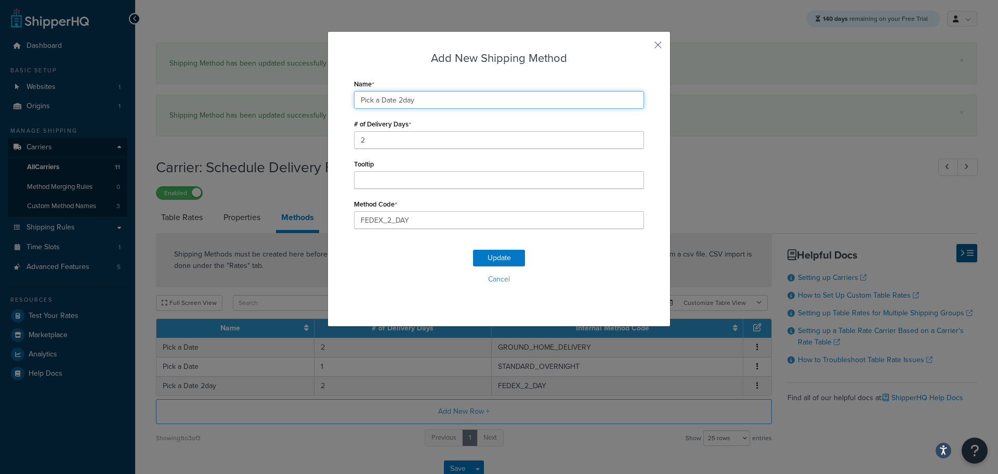
click at [451, 99] on input "Pick a Date 2day" at bounding box center [499, 100] width 290 height 18
type input "Pick a Date"
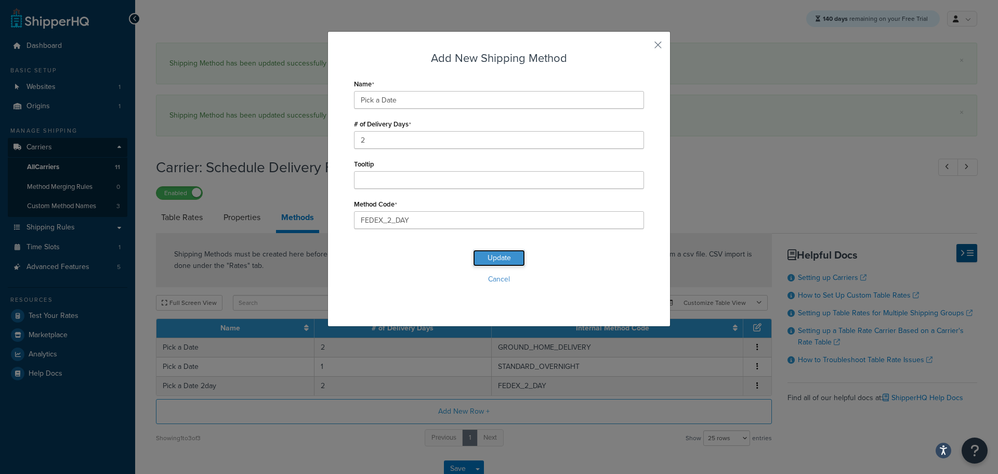
click at [489, 262] on button "Update" at bounding box center [499, 258] width 52 height 17
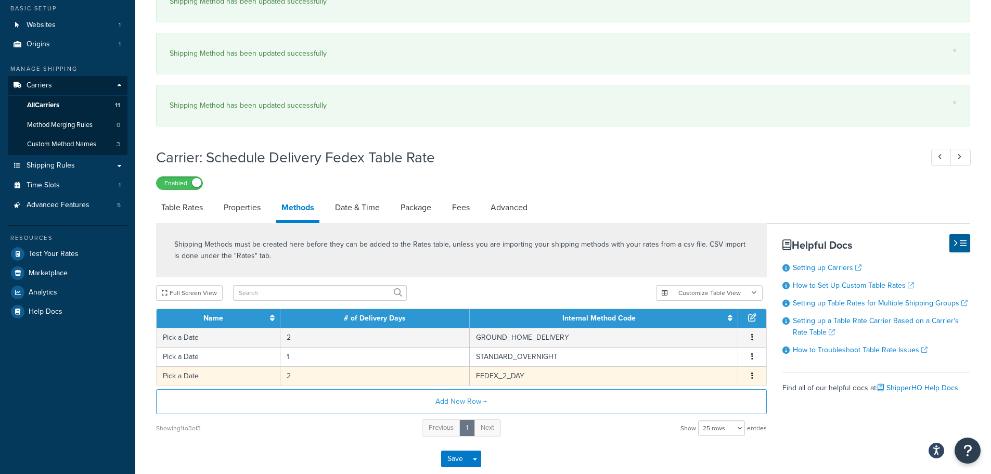
scroll to position [122, 0]
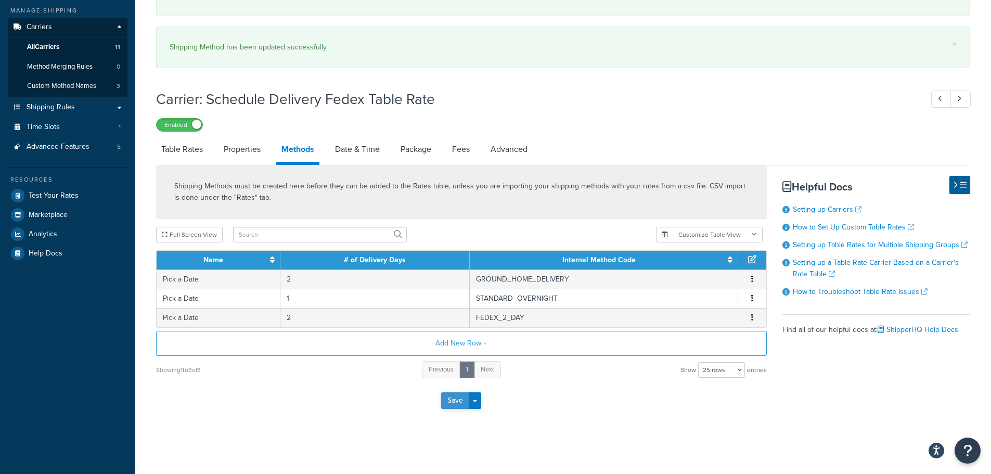
click at [447, 399] on button "Save" at bounding box center [455, 400] width 28 height 17
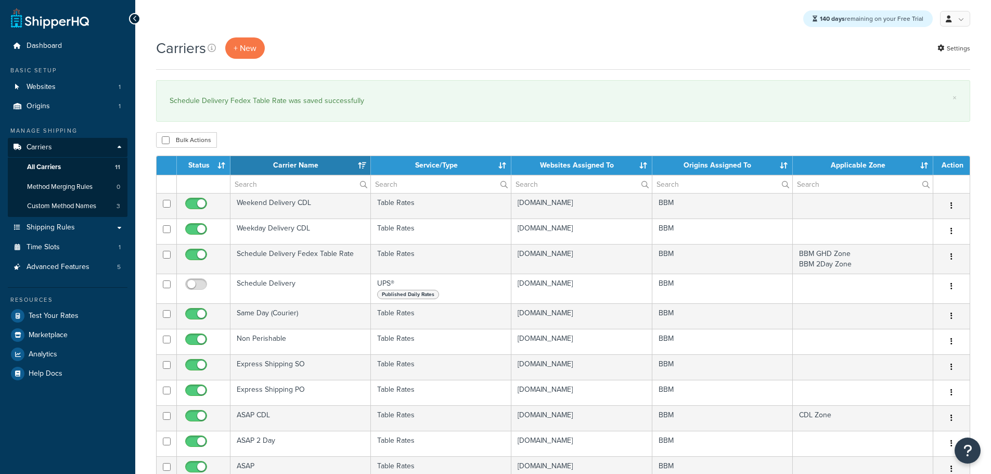
select select "15"
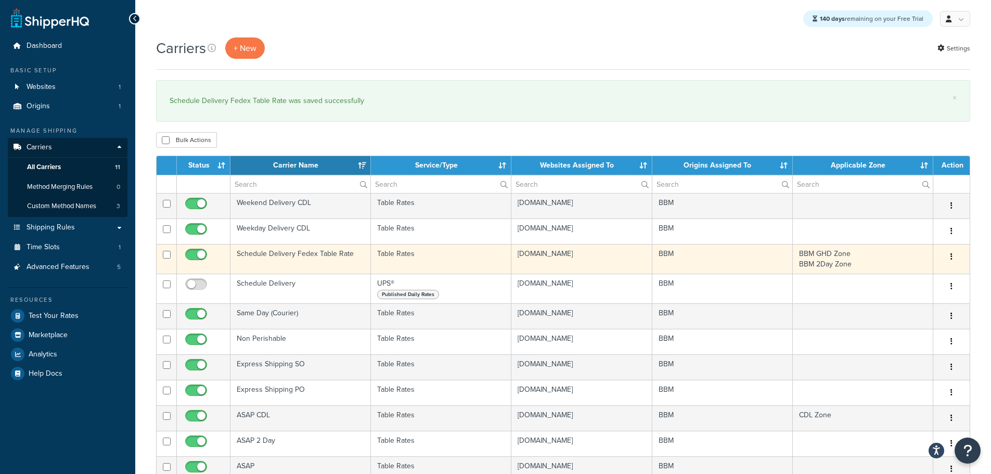
click at [319, 256] on td "Schedule Delivery Fedex Table Rate" at bounding box center [300, 259] width 140 height 30
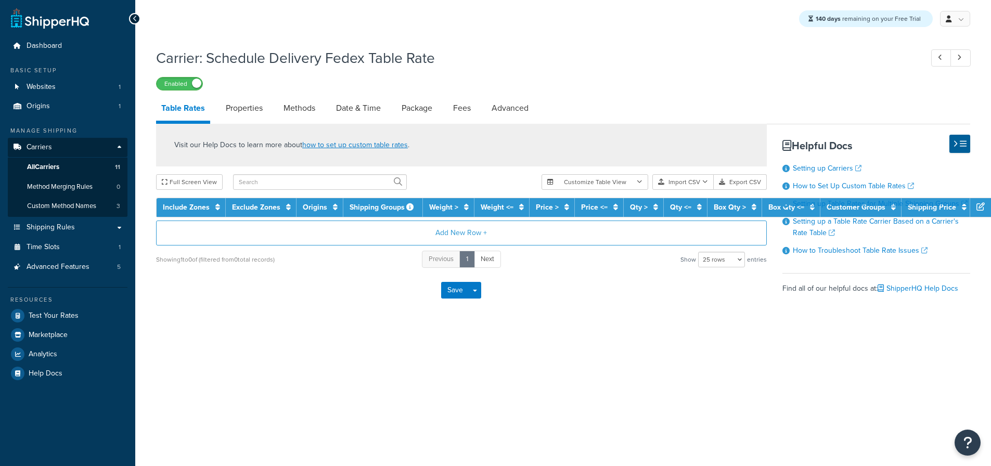
select select "25"
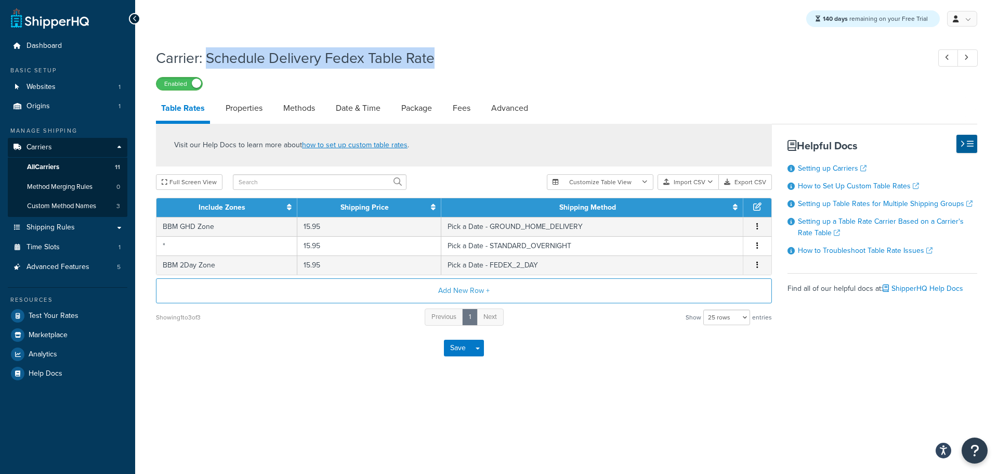
drag, startPoint x: 436, startPoint y: 63, endPoint x: 211, endPoint y: 61, distance: 225.7
click at [211, 61] on h1 "Carrier: Schedule Delivery Fedex Table Rate" at bounding box center [537, 58] width 763 height 20
copy h1 "Schedule Delivery Fedex Table Rate"
